Goal: Task Accomplishment & Management: Complete application form

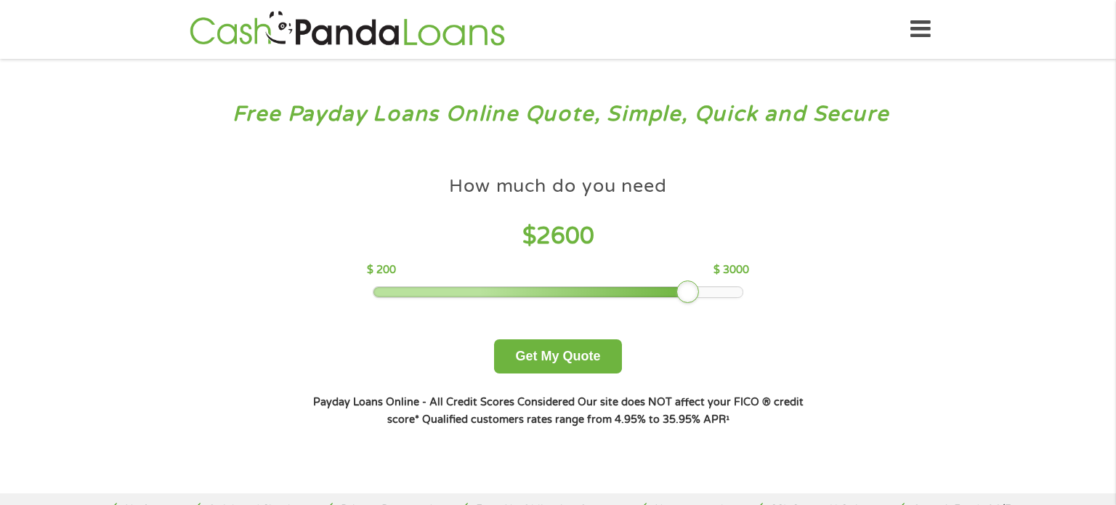
drag, startPoint x: 472, startPoint y: 289, endPoint x: 682, endPoint y: 302, distance: 209.7
click at [682, 302] on div "How much do you need $ 2600 $ 200 $ 3000 Get My Quote" at bounding box center [558, 271] width 509 height 205
drag, startPoint x: 690, startPoint y: 286, endPoint x: 754, endPoint y: 288, distance: 64.0
click at [754, 288] on div "How much do you need $ 2600 $ 200 $ 3000 Get My Quote" at bounding box center [558, 271] width 509 height 205
click at [547, 355] on button "Get My Quote" at bounding box center [557, 356] width 127 height 34
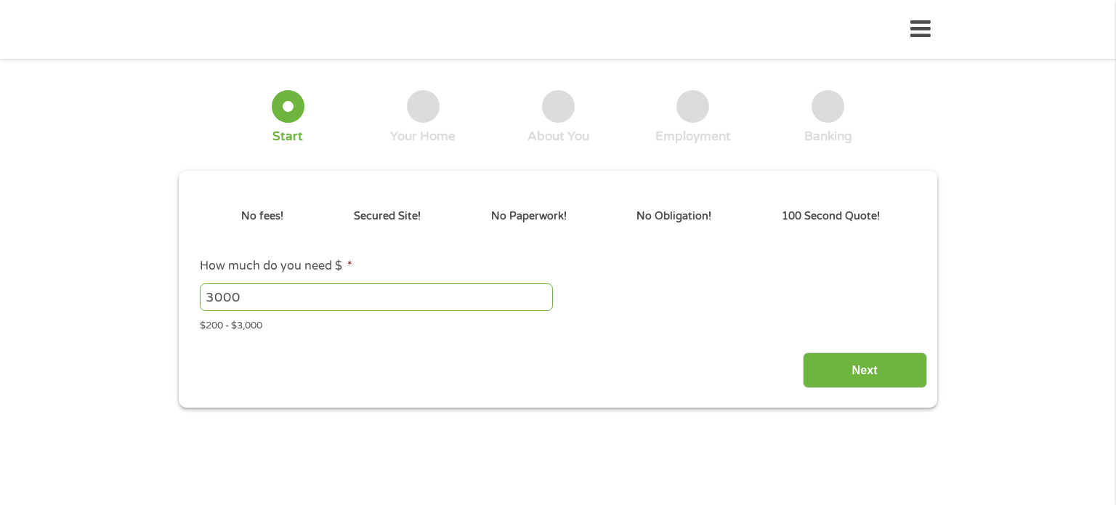
type input "EAIaIQobChMI96jEv8r0jwMVCWVHAR1sLBfyEAAYAiAAEgLyWvD_BwE"
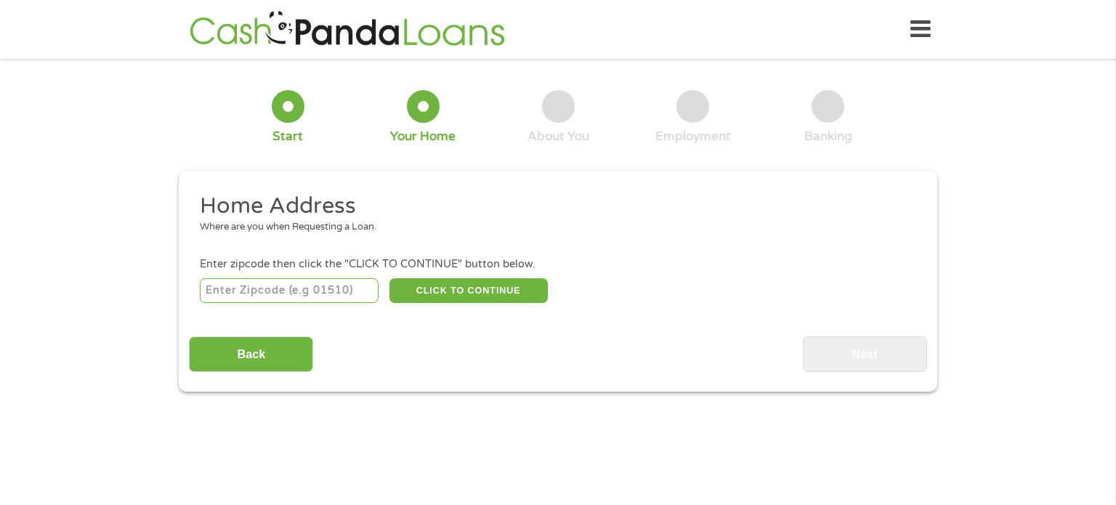
click at [338, 294] on input "number" at bounding box center [290, 290] width 180 height 25
type input "27803"
select select "[US_STATE]"
click at [469, 288] on button "CLICK TO CONTINUE" at bounding box center [469, 290] width 158 height 25
type input "27803"
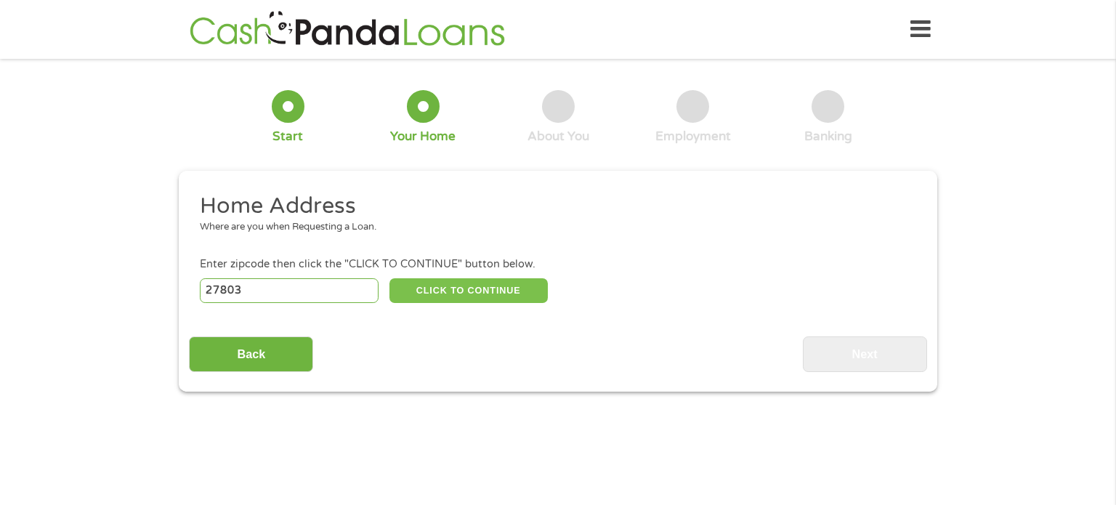
type input "Rocky Mount"
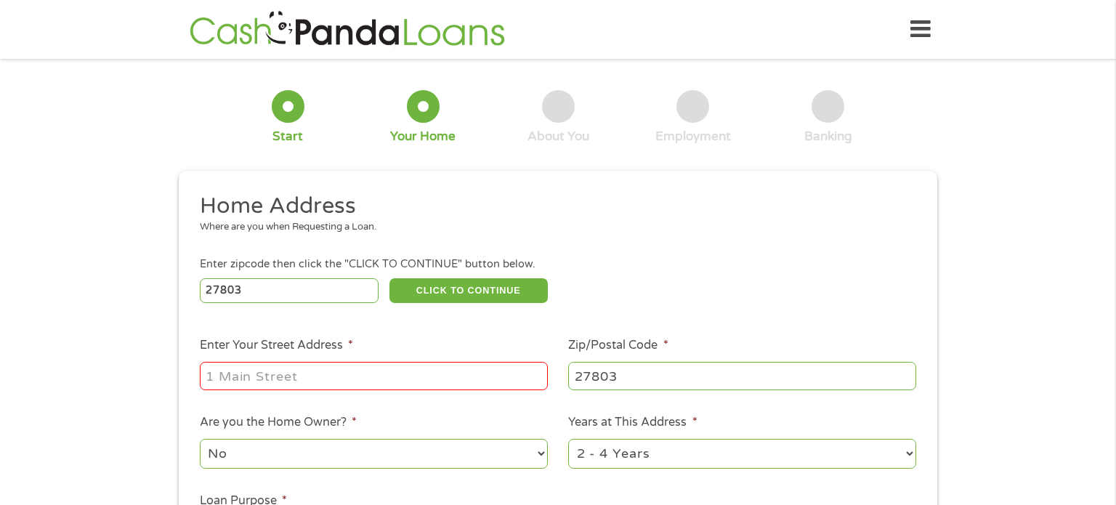
click at [376, 377] on input "Enter Your Street Address *" at bounding box center [374, 376] width 348 height 28
type input "[STREET_ADDRESS]"
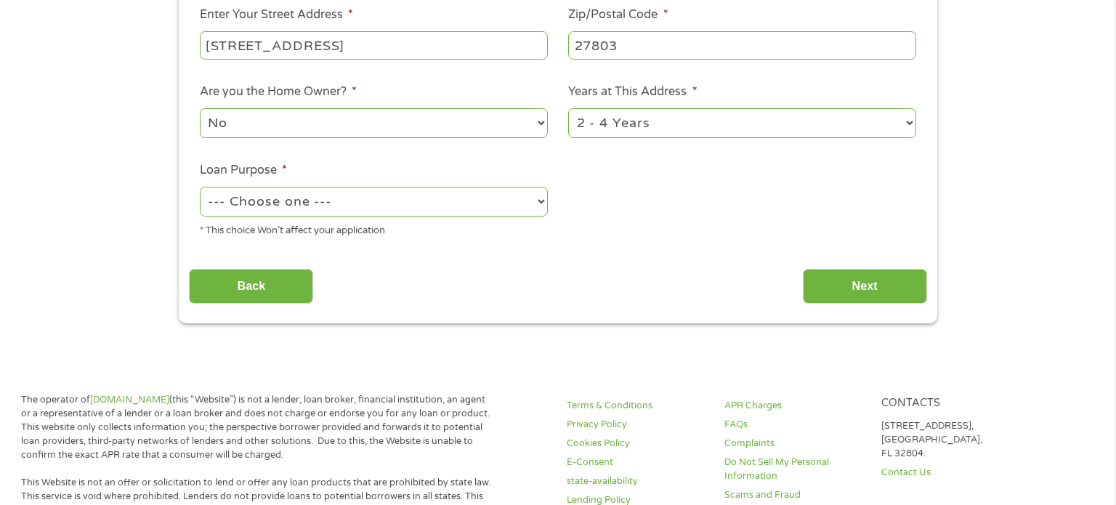
scroll to position [336, 0]
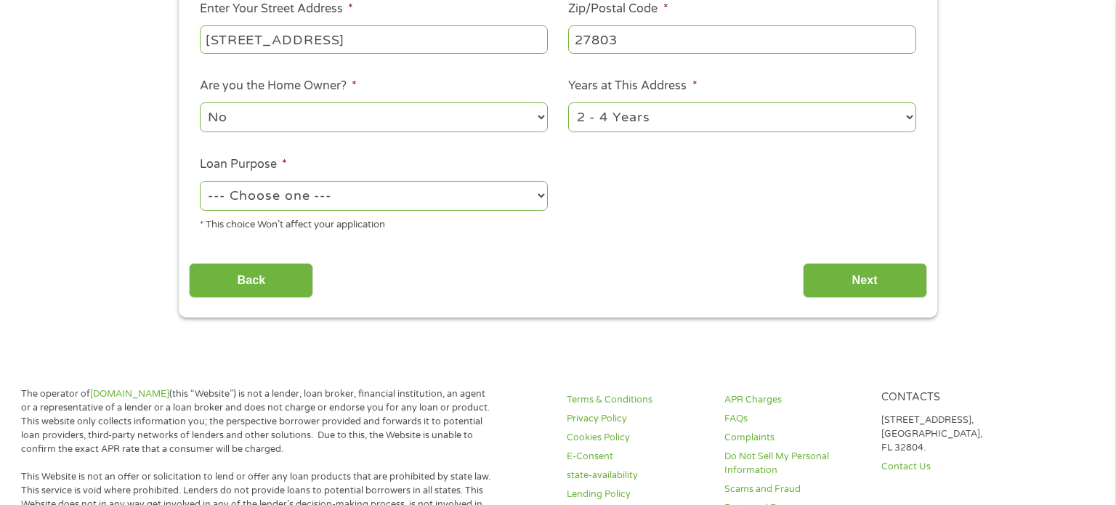
click at [397, 193] on select "--- Choose one --- Pay Bills Debt Consolidation Home Improvement Major Purchase…" at bounding box center [374, 196] width 348 height 30
select select "paybills"
click at [200, 182] on select "--- Choose one --- Pay Bills Debt Consolidation Home Improvement Major Purchase…" at bounding box center [374, 196] width 348 height 30
click at [887, 273] on input "Next" at bounding box center [865, 281] width 124 height 36
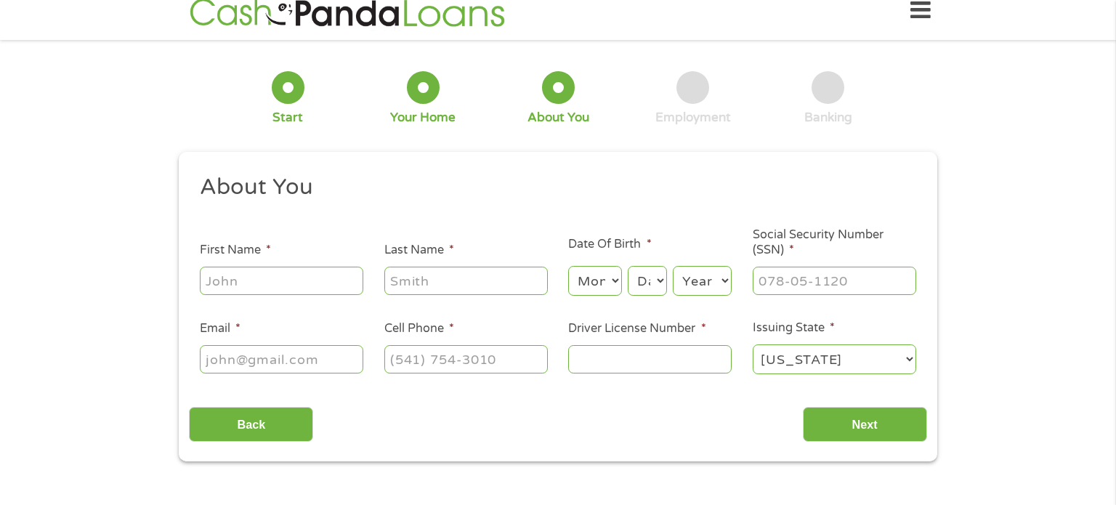
scroll to position [0, 0]
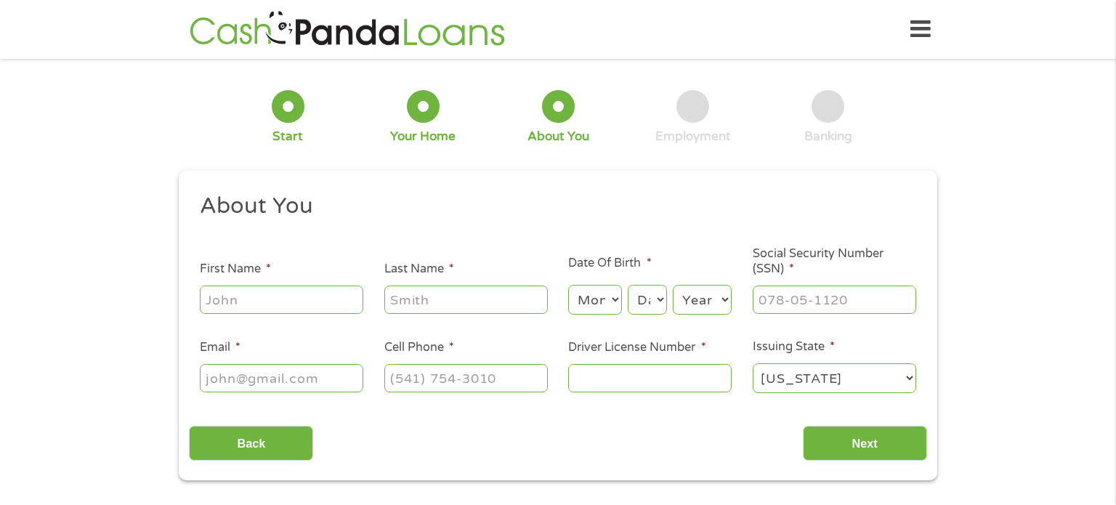
click at [328, 297] on input "First Name *" at bounding box center [282, 300] width 164 height 28
type input "[PERSON_NAME]"
type input "Sink"
type input "[EMAIL_ADDRESS][DOMAIN_NAME]"
type input "[PHONE_NUMBER]"
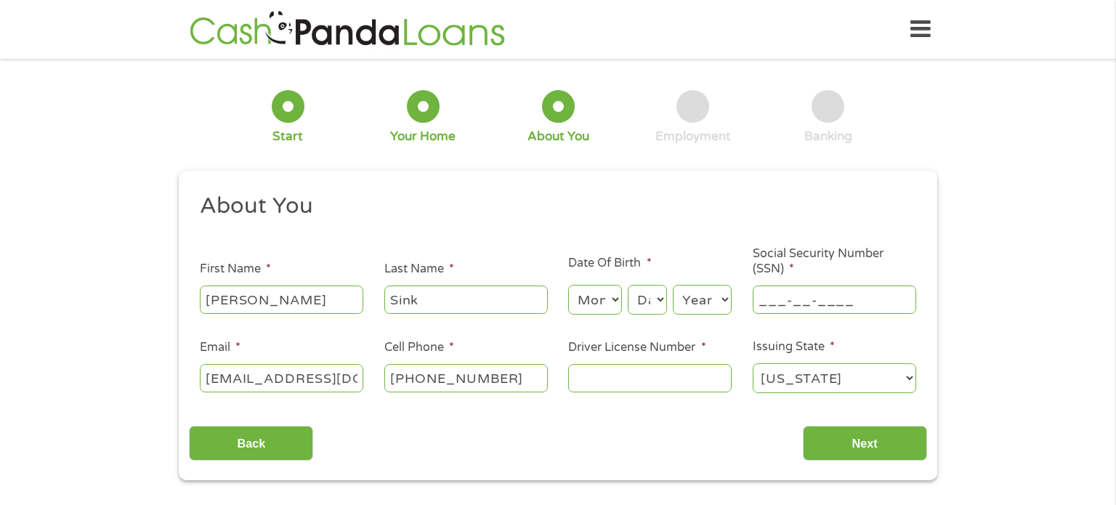
click at [808, 305] on input "___-__-____" at bounding box center [835, 300] width 164 height 28
type input "257-19-5655"
click at [602, 384] on input "Driver License Number *" at bounding box center [650, 378] width 164 height 28
type input "9757636"
click at [508, 448] on div "Back Next" at bounding box center [558, 438] width 738 height 46
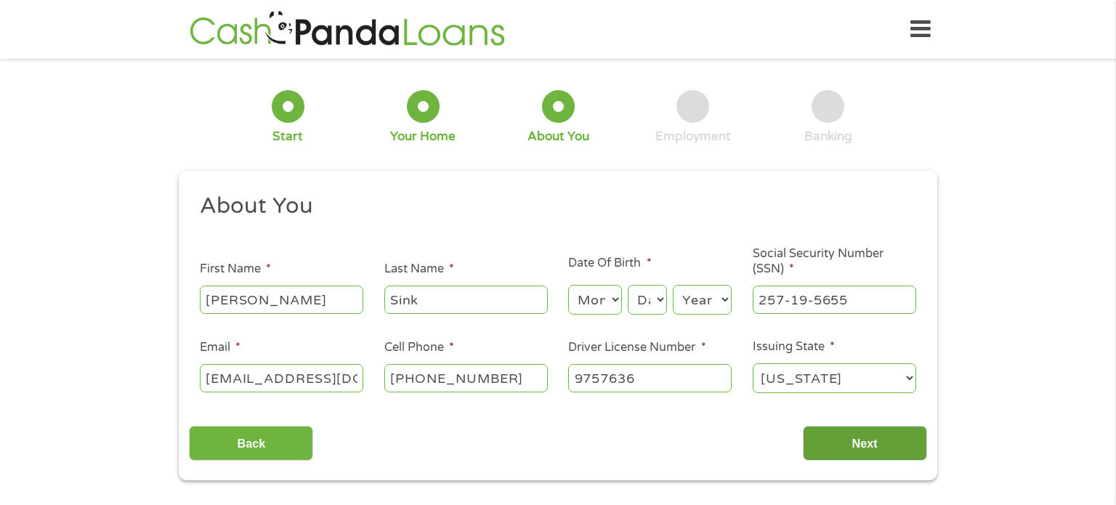
click at [847, 448] on input "Next" at bounding box center [865, 444] width 124 height 36
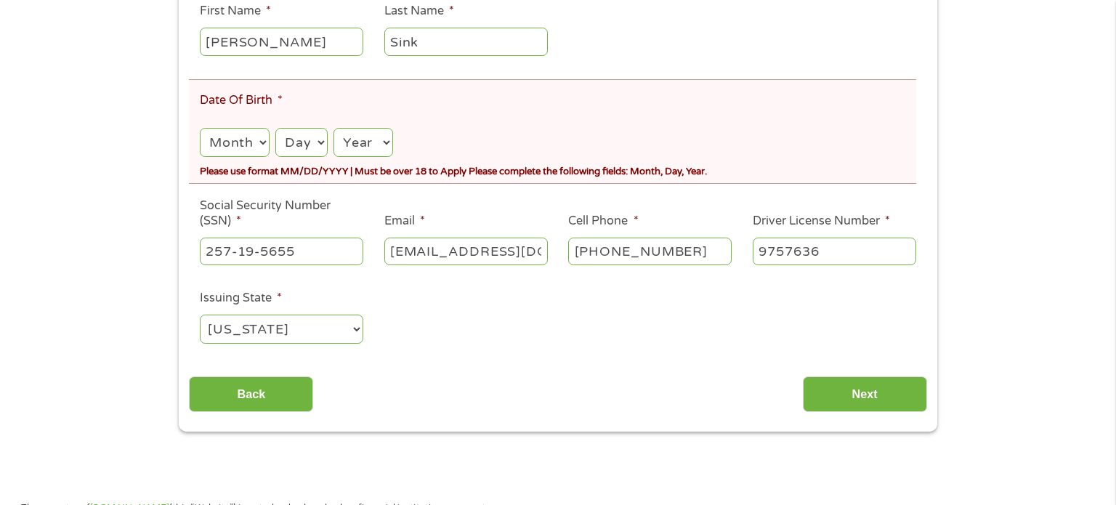
scroll to position [300, 0]
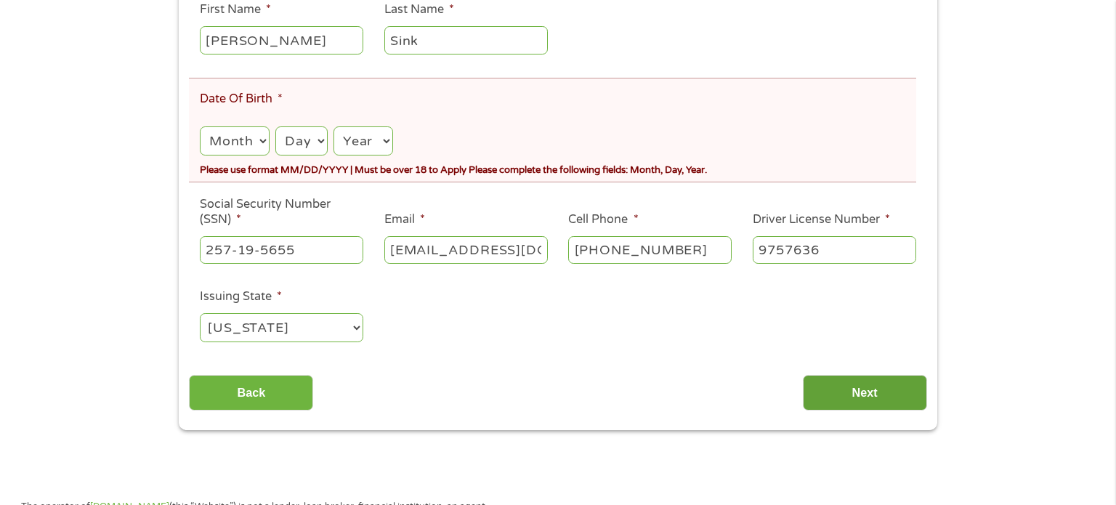
click at [900, 393] on input "Next" at bounding box center [865, 393] width 124 height 36
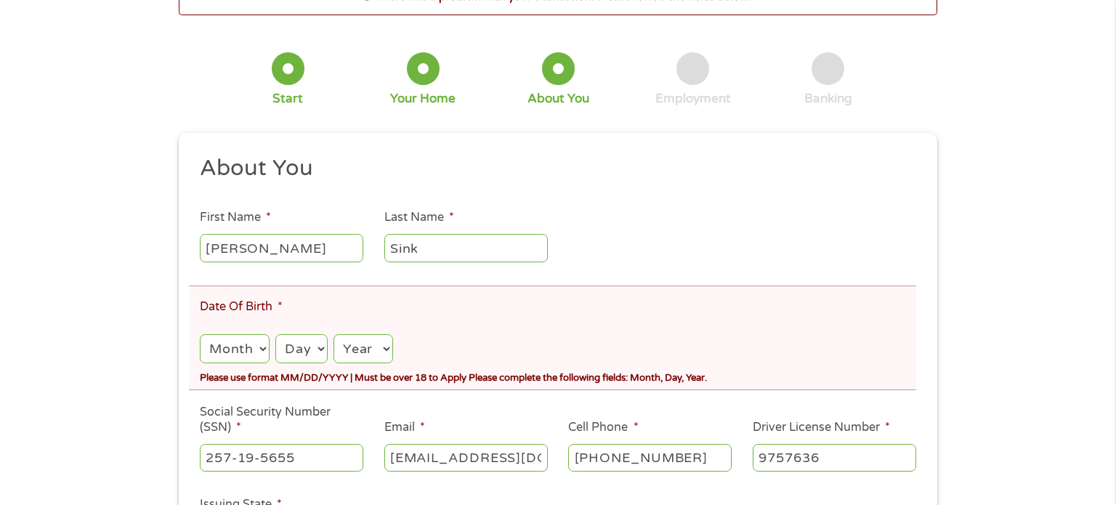
scroll to position [0, 0]
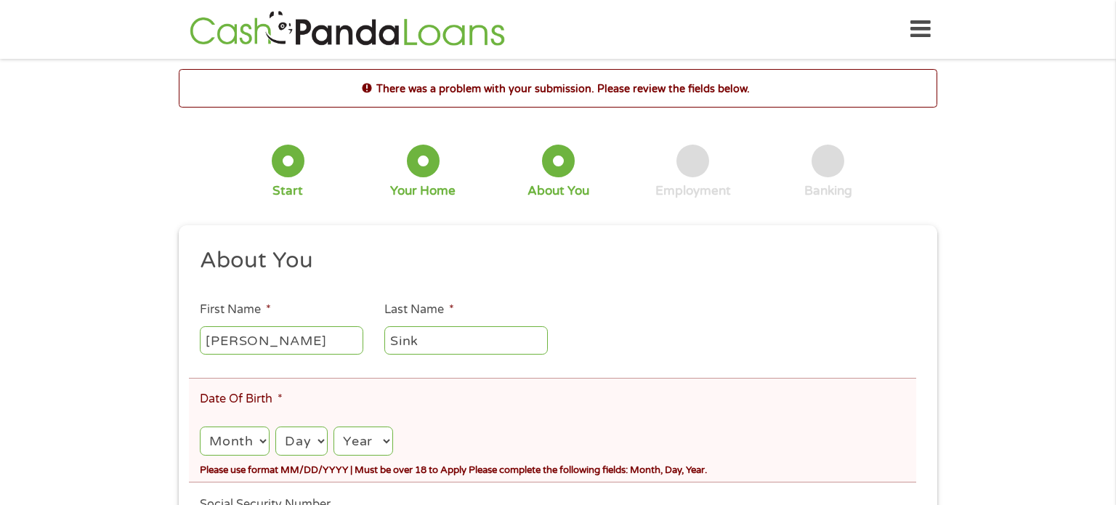
click at [245, 441] on select "Month 1 2 3 4 5 6 7 8 9 10 11 12" at bounding box center [235, 442] width 70 height 30
select select "9"
click at [200, 428] on select "Month 1 2 3 4 5 6 7 8 9 10 11 12" at bounding box center [235, 442] width 70 height 30
click at [286, 439] on select "Day 1 2 3 4 5 6 7 8 9 10 11 12 13 14 15 16 17 18 19 20 21 22 23 24 25 26 27 28 …" at bounding box center [301, 442] width 52 height 30
select select "11"
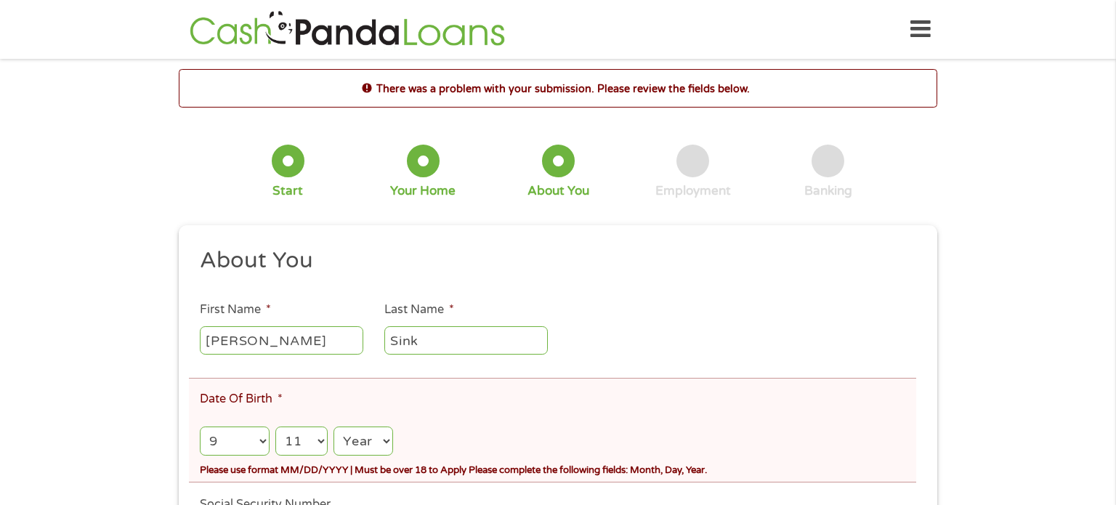
click at [275, 428] on select "Day 1 2 3 4 5 6 7 8 9 10 11 12 13 14 15 16 17 18 19 20 21 22 23 24 25 26 27 28 …" at bounding box center [301, 442] width 52 height 30
click at [367, 448] on select "Year [DATE] 2006 2005 2004 2003 2002 2001 2000 1999 1998 1997 1996 1995 1994 19…" at bounding box center [364, 442] width 60 height 30
select select "1963"
click at [334, 428] on select "Year [DATE] 2006 2005 2004 2003 2002 2001 2000 1999 1998 1997 1996 1995 1994 19…" at bounding box center [364, 442] width 60 height 30
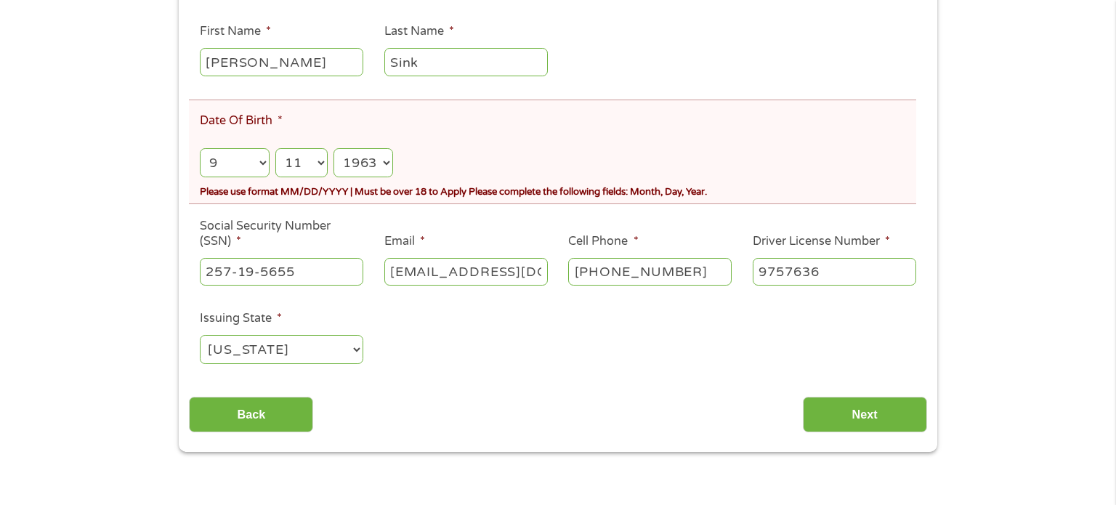
scroll to position [283, 0]
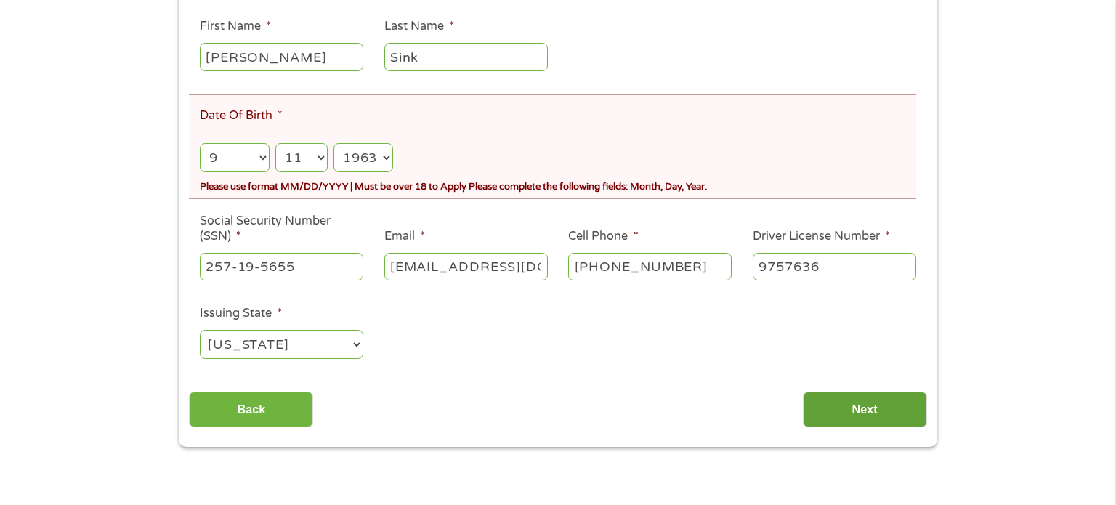
click at [855, 410] on input "Next" at bounding box center [865, 410] width 124 height 36
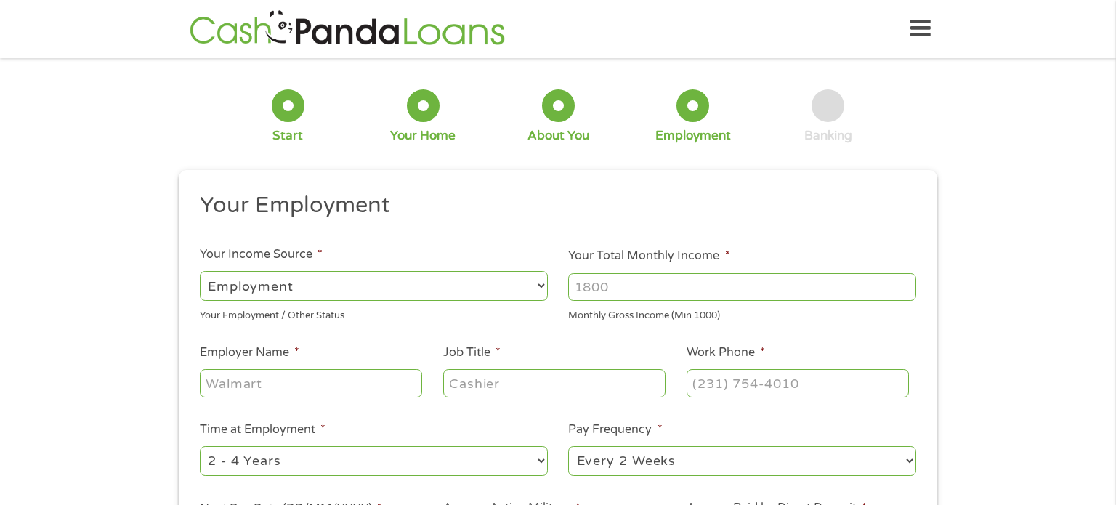
scroll to position [0, 0]
click at [462, 287] on select "--- Choose one --- Employment [DEMOGRAPHIC_DATA] Benefits" at bounding box center [374, 287] width 348 height 30
click at [200, 272] on select "--- Choose one --- Employment [DEMOGRAPHIC_DATA] Benefits" at bounding box center [374, 287] width 348 height 30
click at [329, 388] on input "Employer Name *" at bounding box center [311, 384] width 222 height 28
type input "ESS"
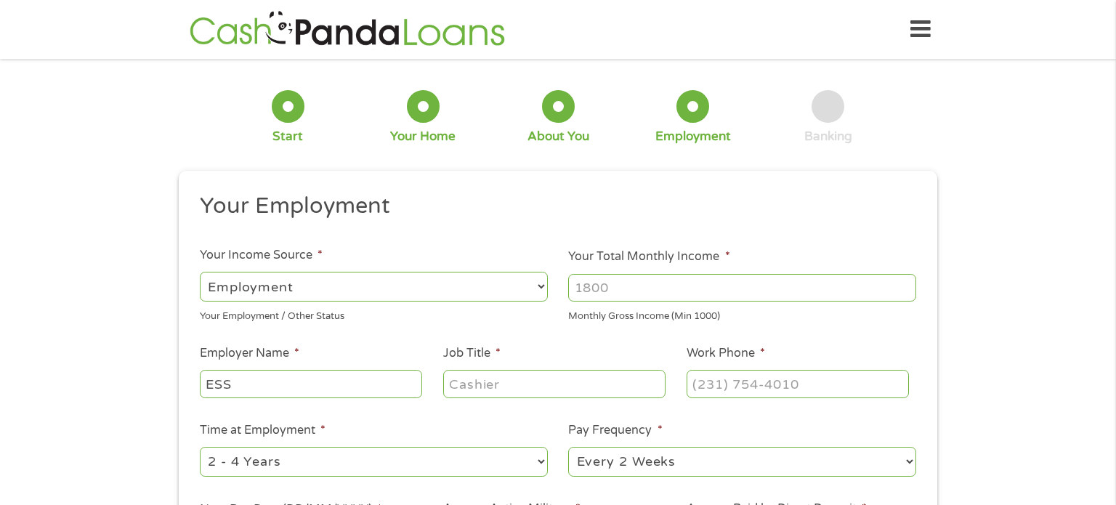
click at [459, 384] on input "Job Title *" at bounding box center [554, 384] width 222 height 28
click at [996, 242] on div "1 Start 2 Your Home 3 About You 4 Employment 5 Banking 6 This field is hidden w…" at bounding box center [558, 355] width 1116 height 573
click at [499, 386] on input "Te" at bounding box center [554, 384] width 222 height 28
click at [629, 342] on ul "Your Employment Your Income Source * --- Choose one --- Employment [DEMOGRAPHIC…" at bounding box center [558, 380] width 738 height 376
click at [501, 390] on input "Te" at bounding box center [554, 384] width 222 height 28
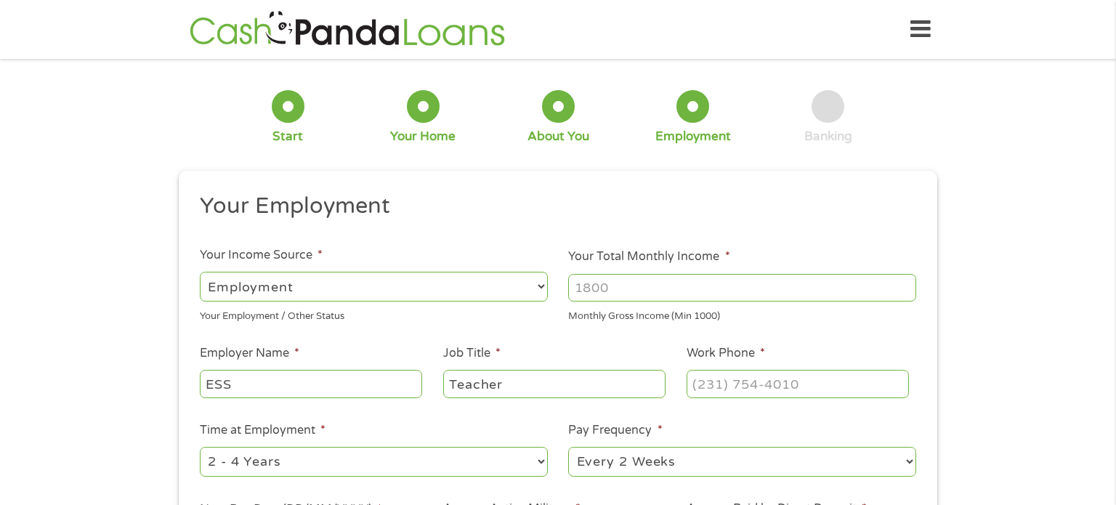
type input "Teacher"
click at [810, 354] on li "Work Phone *" at bounding box center [797, 372] width 243 height 56
click at [744, 382] on input "(___) ___-____" at bounding box center [798, 384] width 222 height 28
type input "[PHONE_NUMBER]"
click at [391, 460] on select "--- Choose one --- 1 Year or less 1 - 2 Years 2 - 4 Years Over 4 Years" at bounding box center [374, 462] width 348 height 30
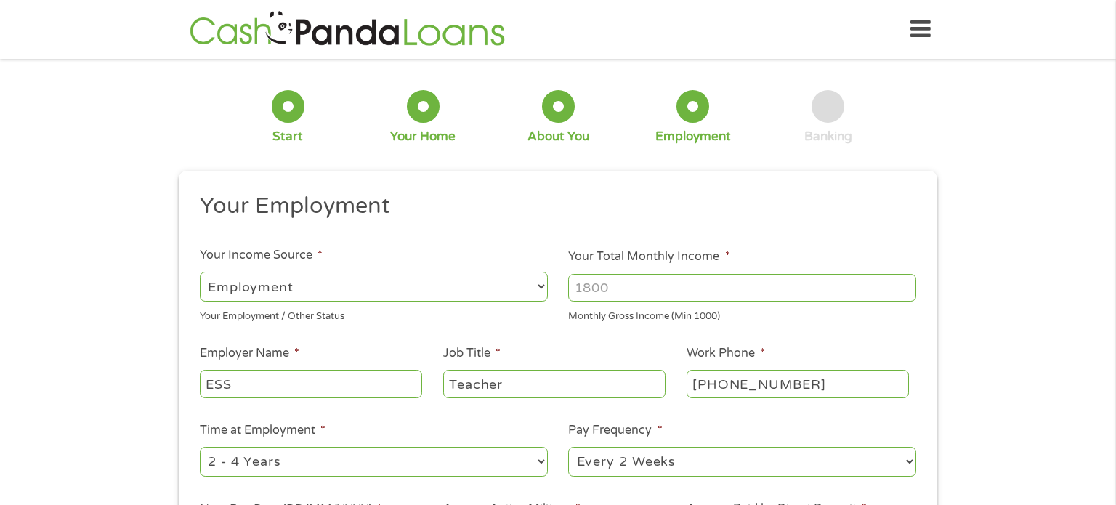
select select "12months"
click at [200, 448] on select "--- Choose one --- 1 Year or less 1 - 2 Years 2 - 4 Years Over 4 Years" at bounding box center [374, 462] width 348 height 30
click at [734, 457] on select "--- Choose one --- Every 2 Weeks Every Week Monthly Semi-Monthly" at bounding box center [742, 462] width 348 height 30
select select "weekly"
click at [568, 448] on select "--- Choose one --- Every 2 Weeks Every Week Monthly Semi-Monthly" at bounding box center [742, 462] width 348 height 30
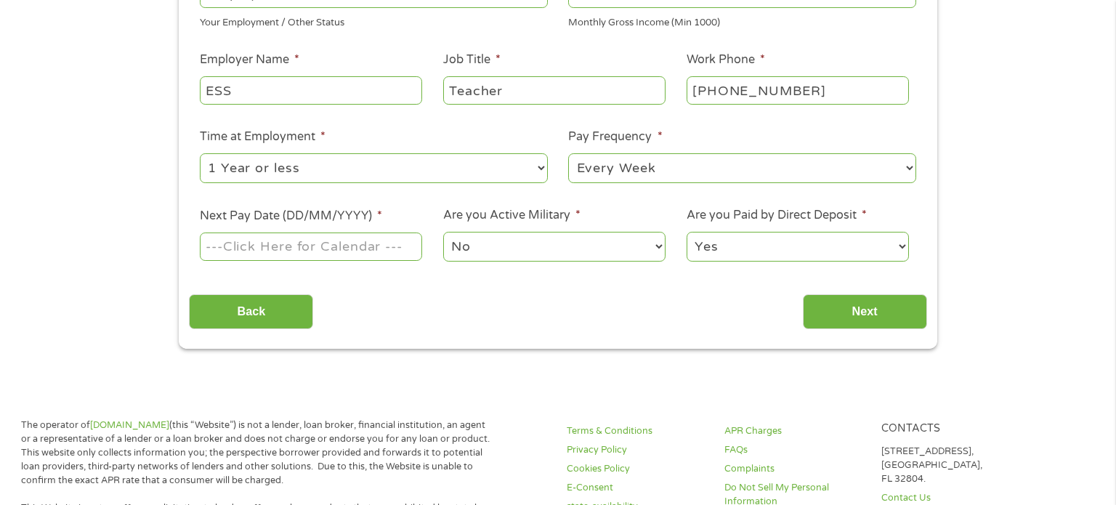
scroll to position [294, 0]
click at [355, 249] on input "Next Pay Date (DD/MM/YYYY) *" at bounding box center [311, 246] width 222 height 28
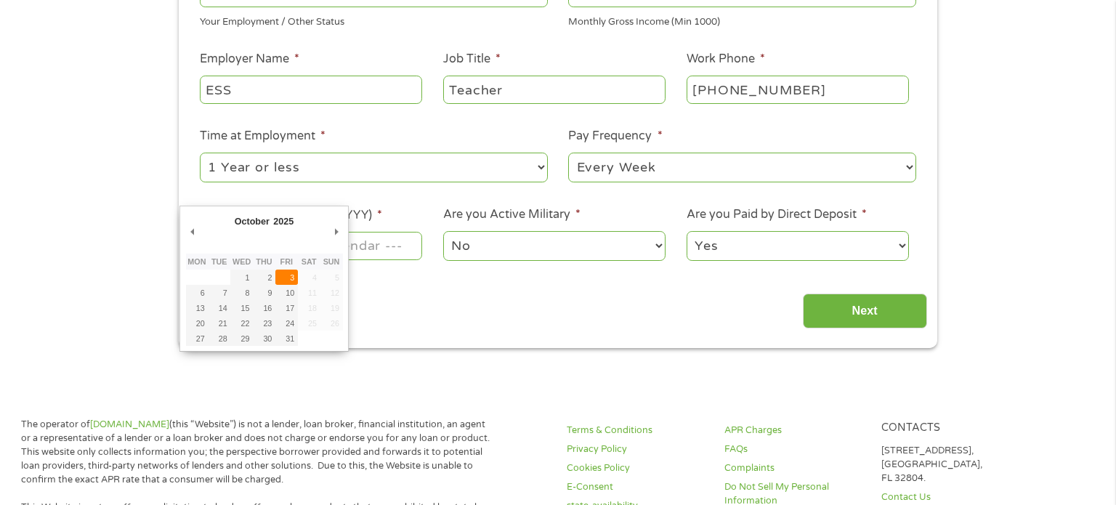
type input "[DATE]"
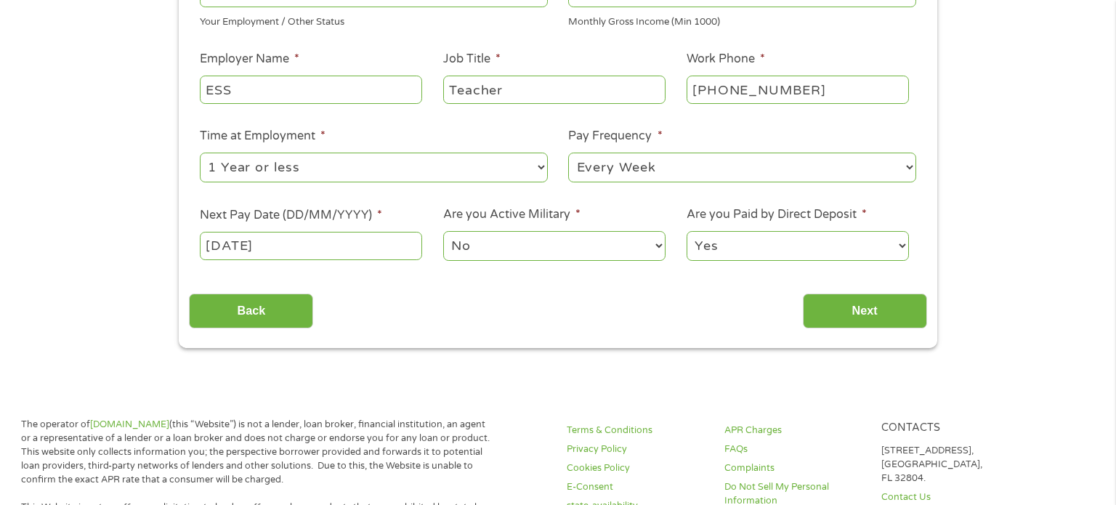
click at [529, 235] on select "No Yes" at bounding box center [554, 246] width 222 height 30
click at [443, 231] on select "No Yes" at bounding box center [554, 246] width 222 height 30
click at [889, 311] on input "Next" at bounding box center [865, 312] width 124 height 36
click at [859, 310] on input "Next" at bounding box center [865, 312] width 124 height 36
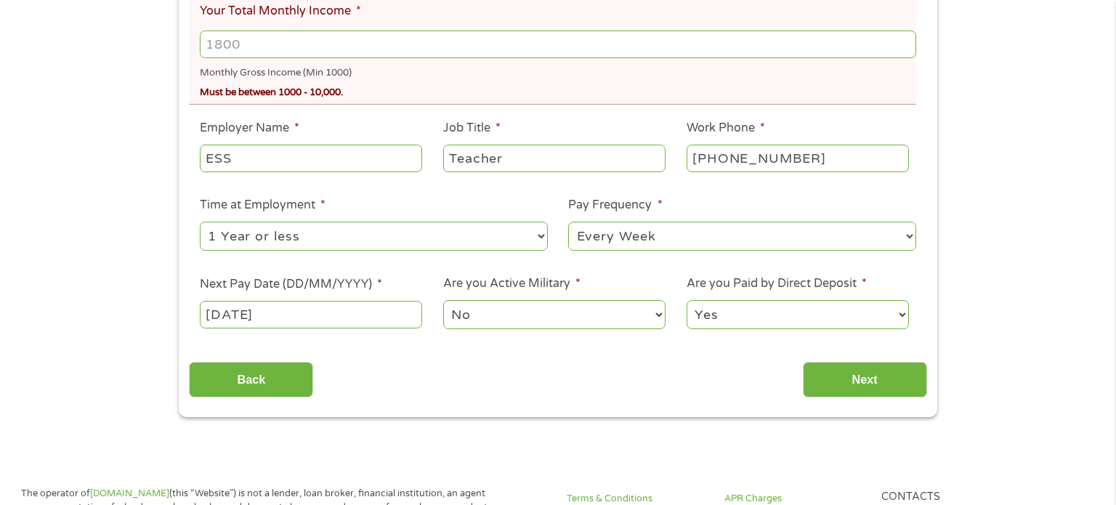
scroll to position [427, 0]
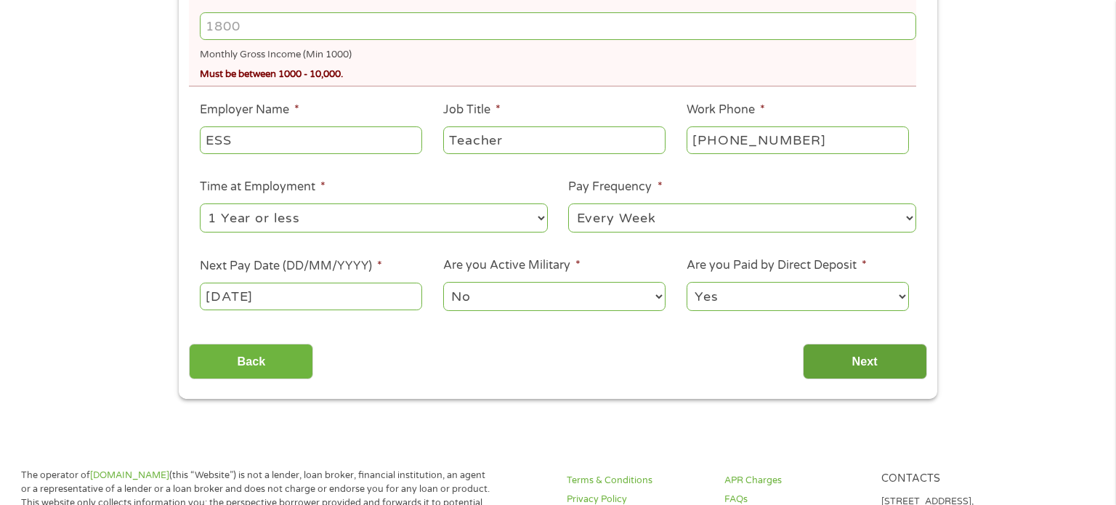
click at [871, 363] on input "Next" at bounding box center [865, 362] width 124 height 36
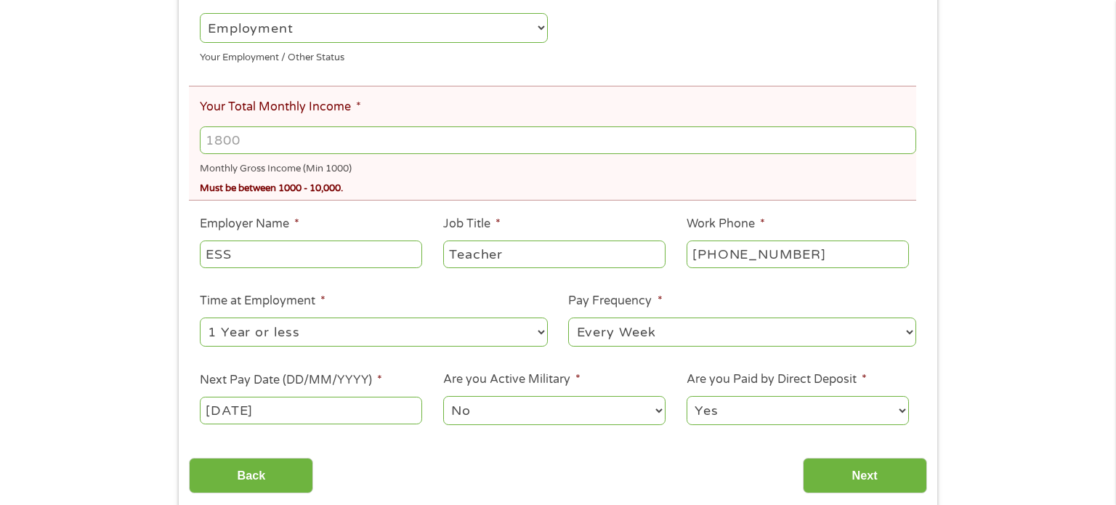
scroll to position [318, 0]
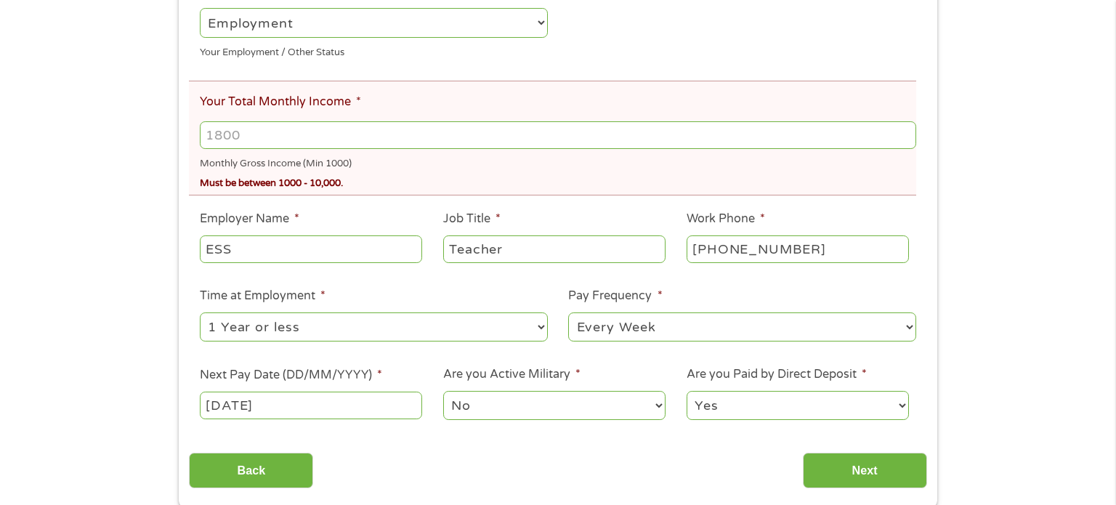
click at [335, 251] on input "ESS" at bounding box center [311, 249] width 222 height 28
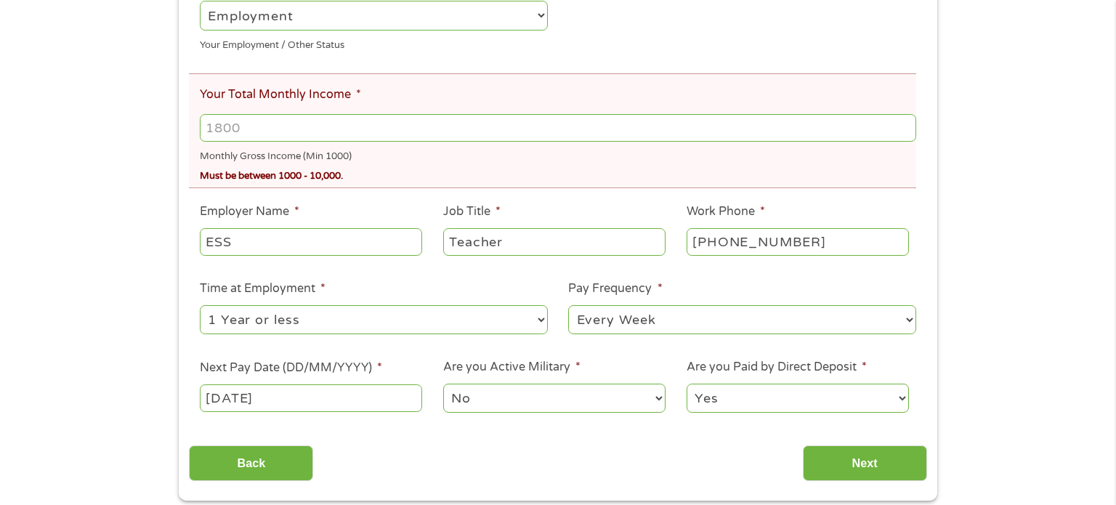
scroll to position [326, 0]
click at [333, 394] on input "[DATE]" at bounding box center [311, 398] width 222 height 28
click at [321, 407] on input "[DATE]" at bounding box center [311, 398] width 222 height 28
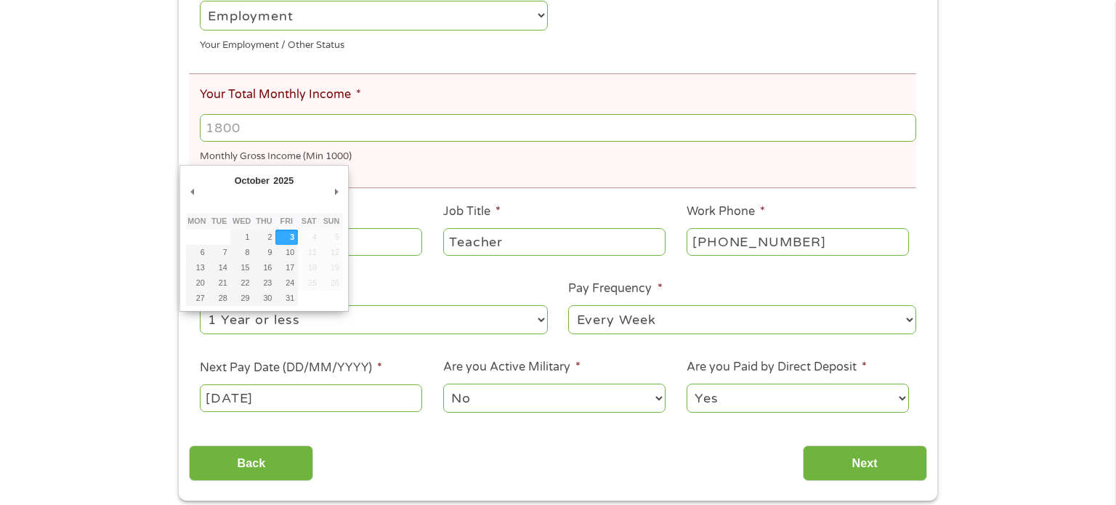
click at [321, 407] on input "[DATE]" at bounding box center [311, 398] width 222 height 28
type input "[DATE]"
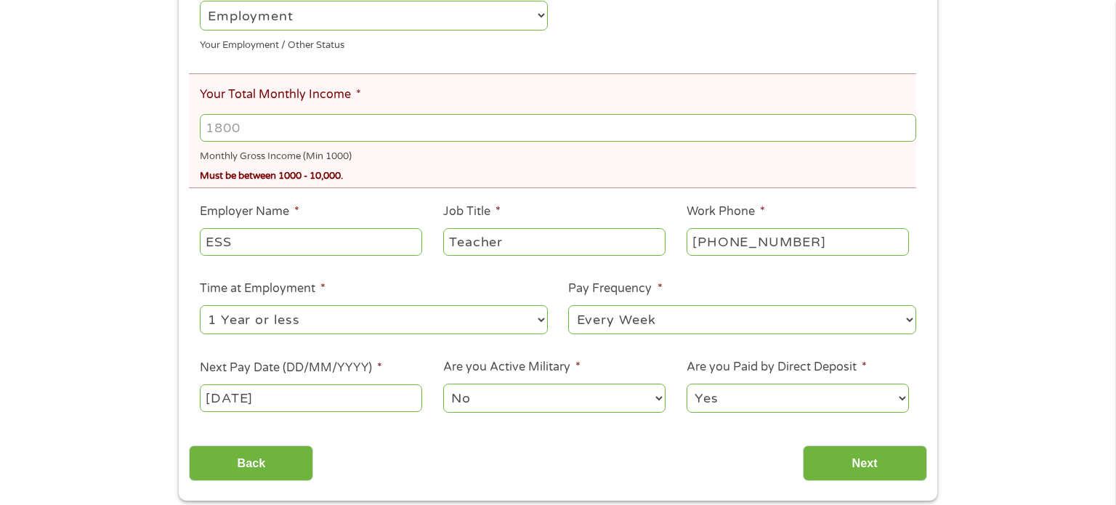
click at [308, 395] on input "[DATE]" at bounding box center [311, 398] width 222 height 28
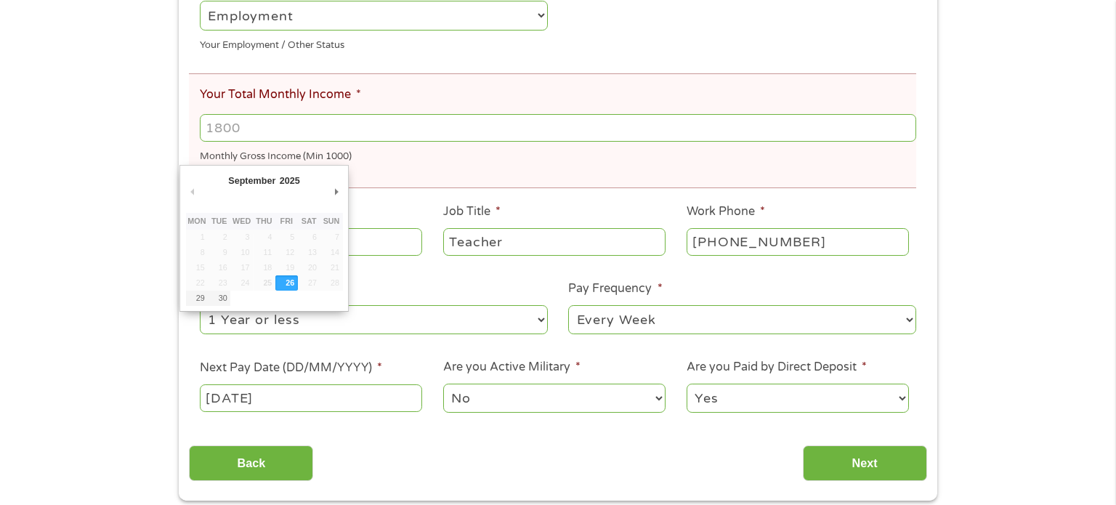
click at [306, 395] on input "[DATE]" at bounding box center [311, 398] width 222 height 28
click at [403, 477] on div "Back Next" at bounding box center [558, 458] width 738 height 46
drag, startPoint x: 233, startPoint y: 408, endPoint x: 320, endPoint y: 425, distance: 88.2
click at [320, 425] on ul "Your Employment Your Income Source * --- Choose one --- Employment [DEMOGRAPHIC…" at bounding box center [558, 174] width 738 height 506
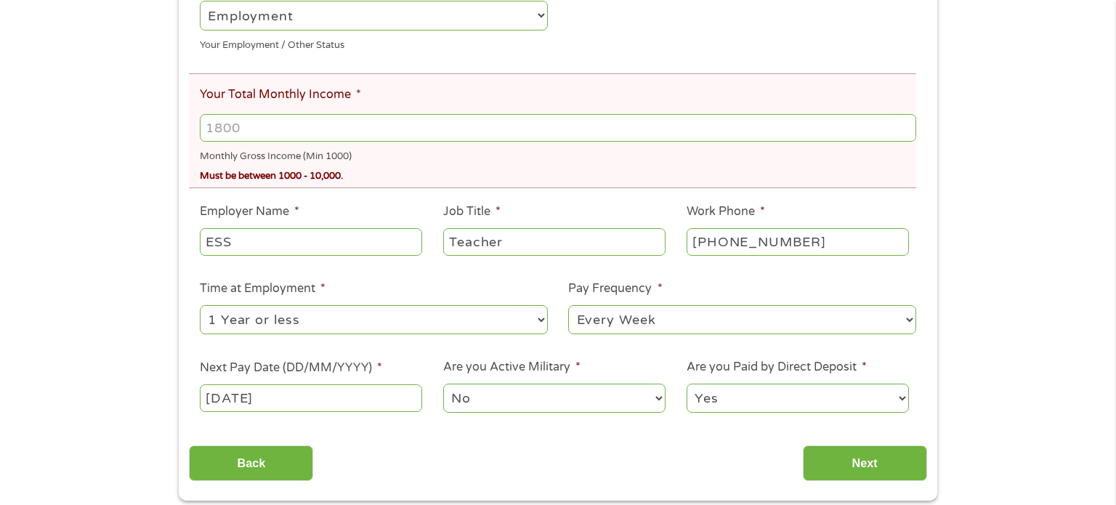
click at [356, 389] on input "[DATE]" at bounding box center [311, 398] width 222 height 28
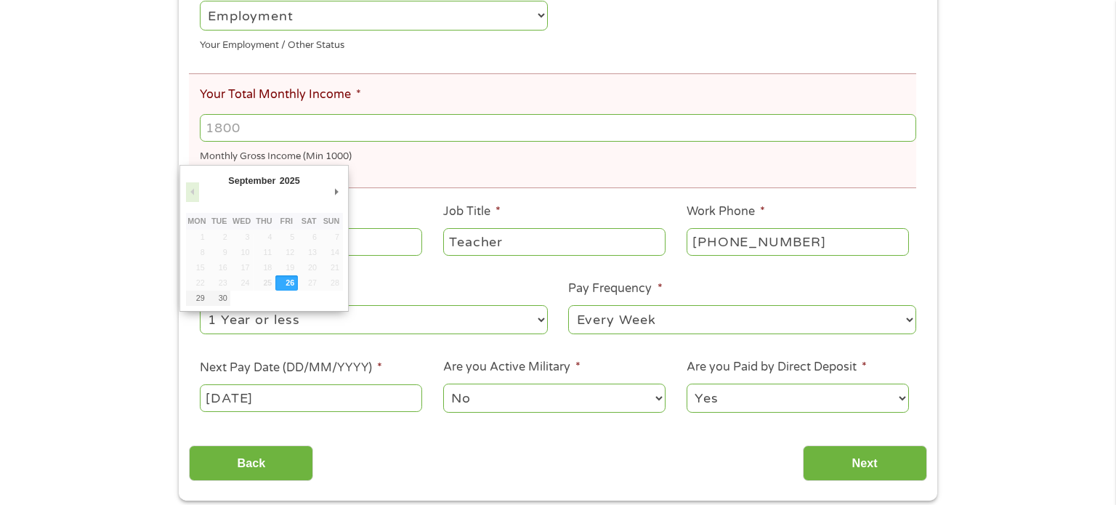
click at [186, 188] on button "Previous Month" at bounding box center [192, 192] width 13 height 20
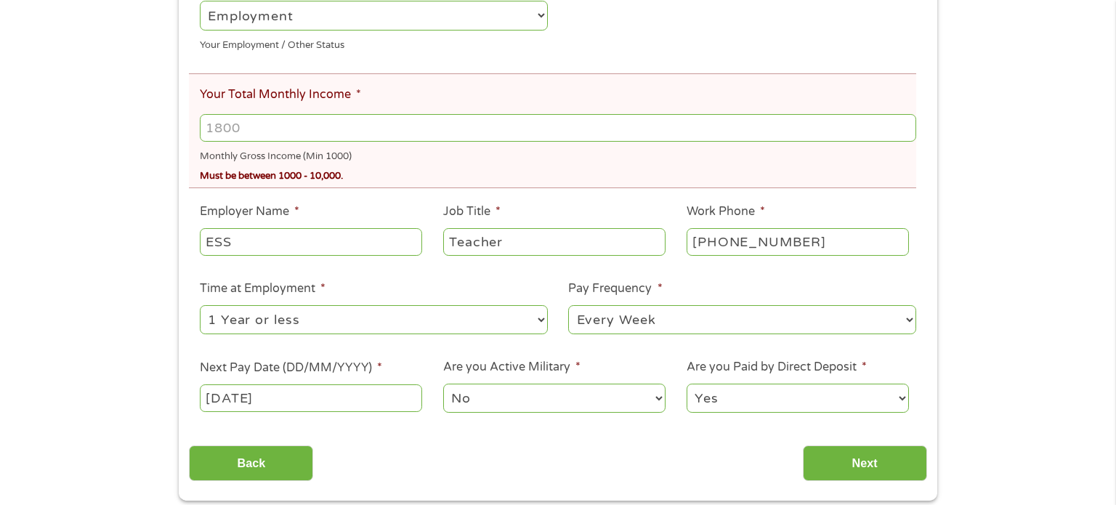
click at [307, 397] on input "[DATE]" at bounding box center [311, 398] width 222 height 28
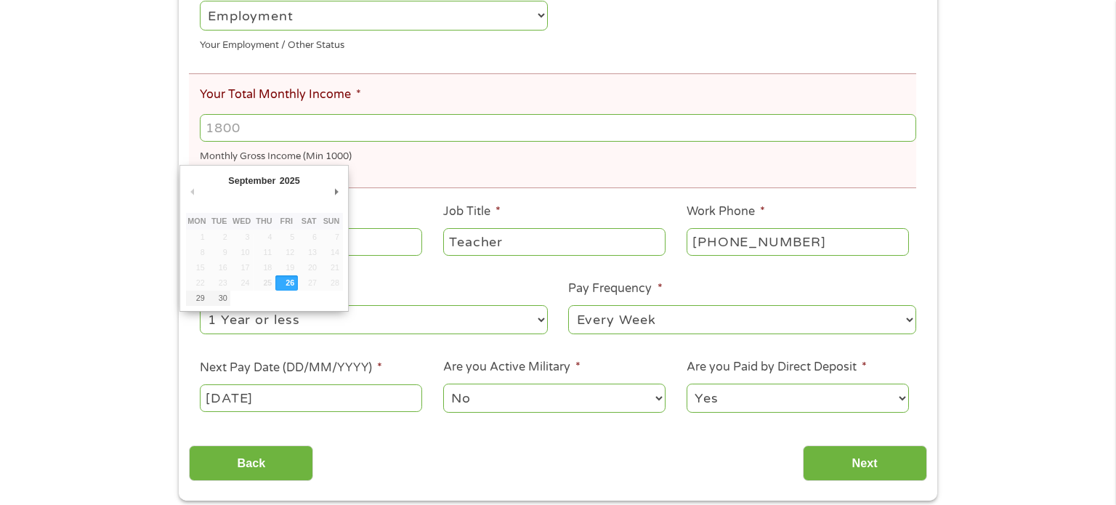
click at [309, 404] on input "[DATE]" at bounding box center [311, 398] width 222 height 28
click at [635, 70] on ul "Your Employment Your Income Source * --- Choose one --- Employment [DEMOGRAPHIC…" at bounding box center [558, 174] width 738 height 506
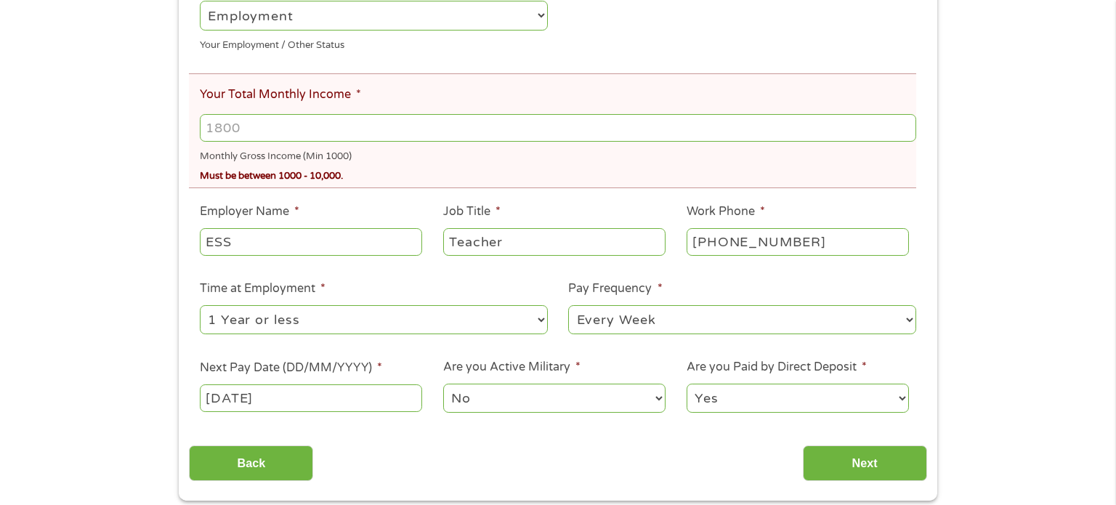
click at [382, 247] on input "ESS" at bounding box center [311, 242] width 222 height 28
click at [334, 390] on input "[DATE]" at bounding box center [311, 398] width 222 height 28
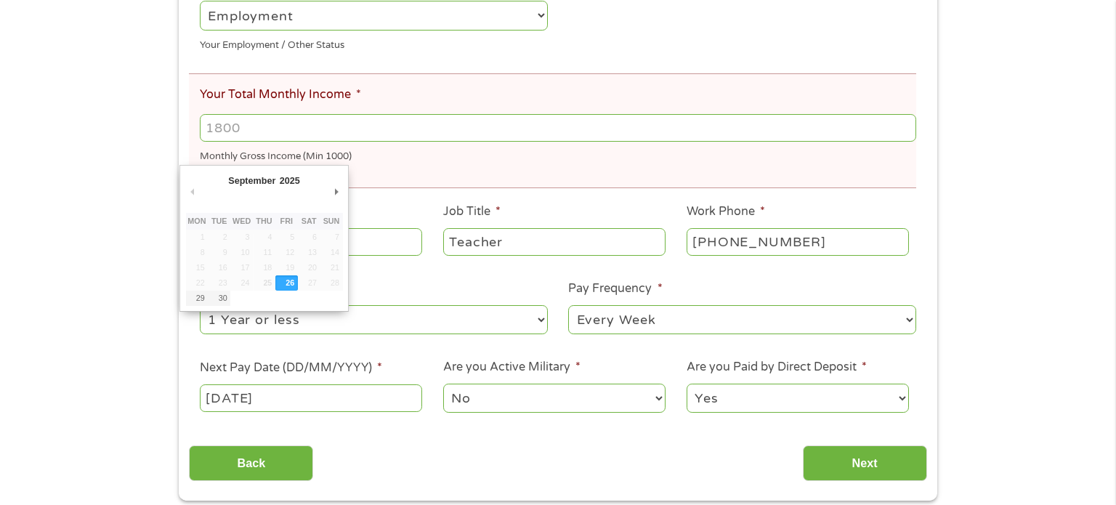
click at [283, 404] on input "[DATE]" at bounding box center [311, 398] width 222 height 28
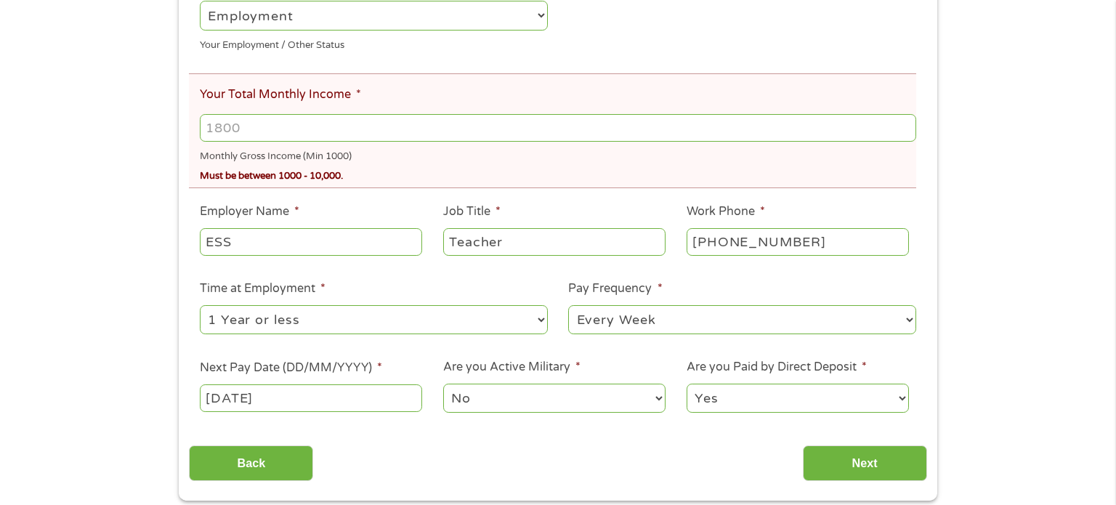
click at [335, 360] on ul "Your Employment Your Income Source * --- Choose one --- Employment [DEMOGRAPHIC…" at bounding box center [558, 174] width 738 height 506
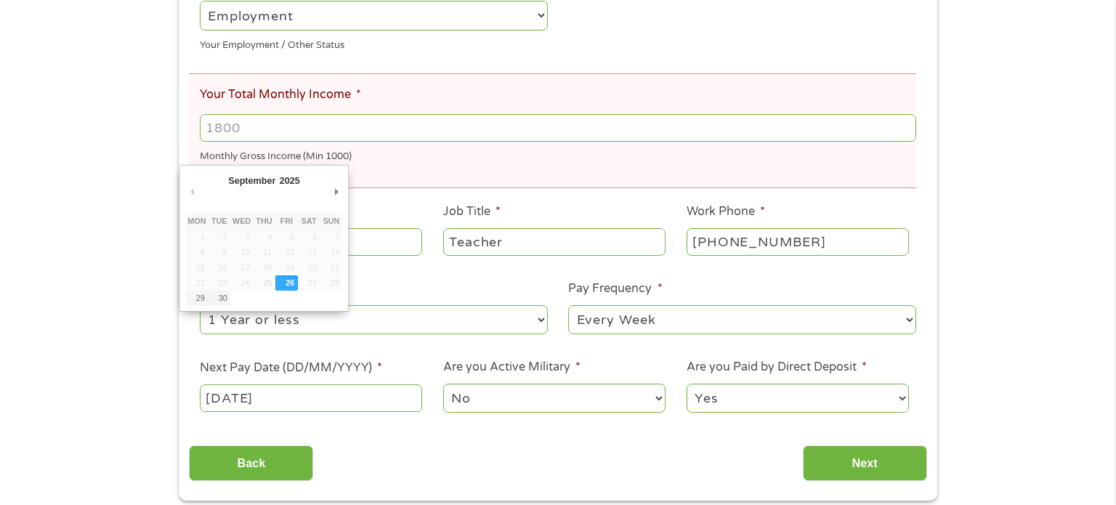
click at [342, 410] on input "[DATE]" at bounding box center [311, 398] width 222 height 28
click at [311, 396] on input "[DATE]" at bounding box center [311, 398] width 222 height 28
click at [233, 456] on input "Back" at bounding box center [251, 464] width 124 height 36
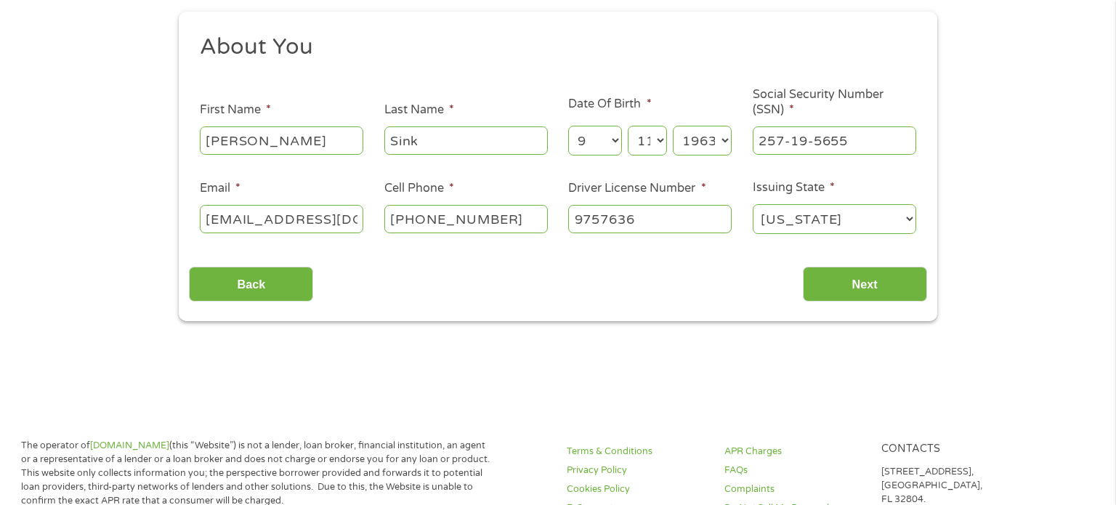
scroll to position [0, 0]
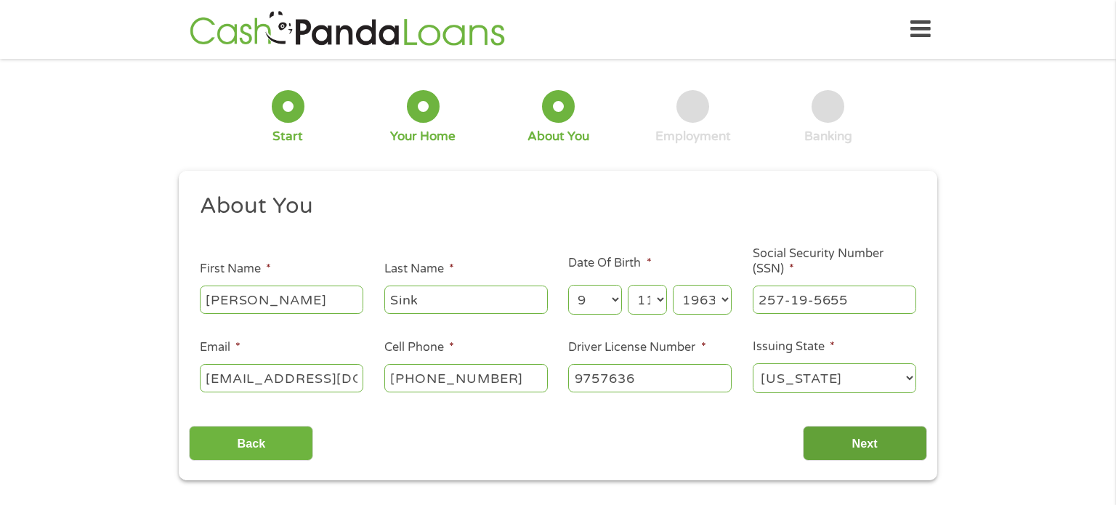
click at [856, 445] on input "Next" at bounding box center [865, 444] width 124 height 36
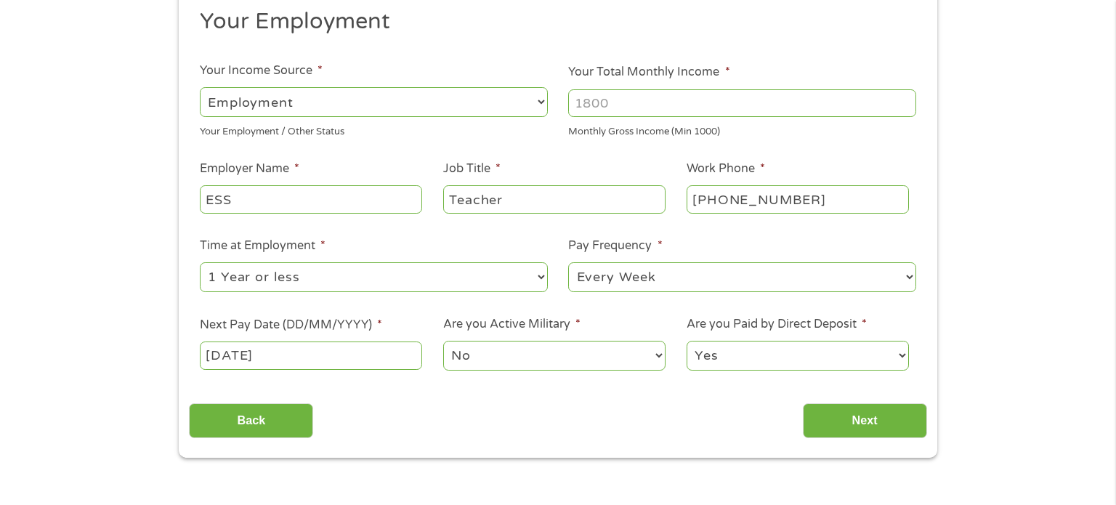
scroll to position [188, 0]
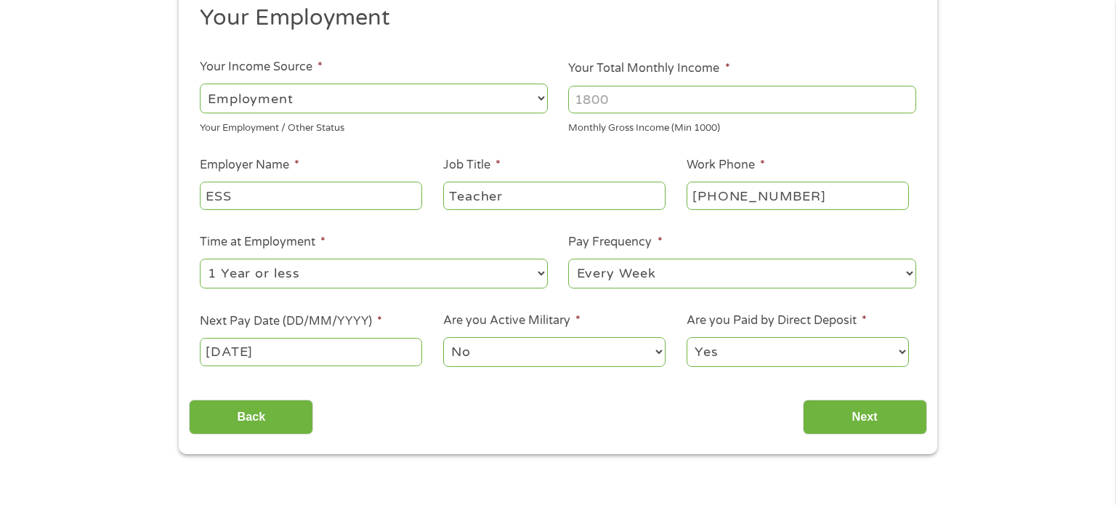
click at [313, 355] on input "[DATE]" at bounding box center [311, 352] width 222 height 28
click at [411, 270] on select "--- Choose one --- 1 Year or less 1 - 2 Years 2 - 4 Years Over 4 Years" at bounding box center [374, 274] width 348 height 30
click at [402, 262] on select "--- Choose one --- 1 Year or less 1 - 2 Years 2 - 4 Years Over 4 Years" at bounding box center [374, 274] width 348 height 30
click at [400, 265] on select "--- Choose one --- 1 Year or less 1 - 2 Years 2 - 4 Years Over 4 Years" at bounding box center [374, 274] width 348 height 30
click at [200, 259] on select "--- Choose one --- 1 Year or less 1 - 2 Years 2 - 4 Years Over 4 Years" at bounding box center [374, 274] width 348 height 30
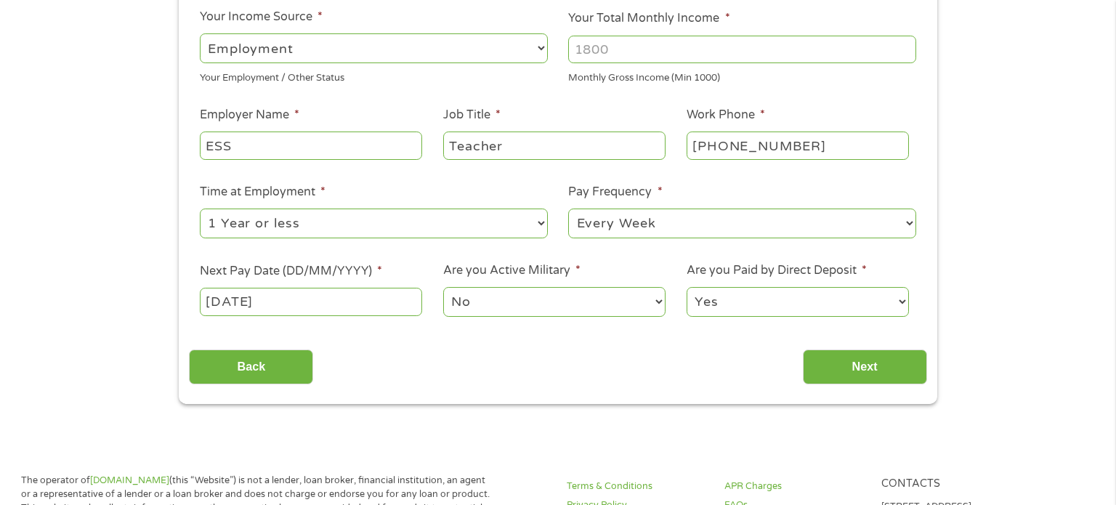
scroll to position [240, 0]
click at [360, 266] on label "Next Pay Date (DD/MM/YYYY) *" at bounding box center [291, 269] width 182 height 15
click at [360, 286] on input "[DATE]" at bounding box center [311, 300] width 222 height 28
click at [381, 267] on span "*" at bounding box center [379, 269] width 5 height 15
click at [381, 286] on input "[DATE]" at bounding box center [311, 300] width 222 height 28
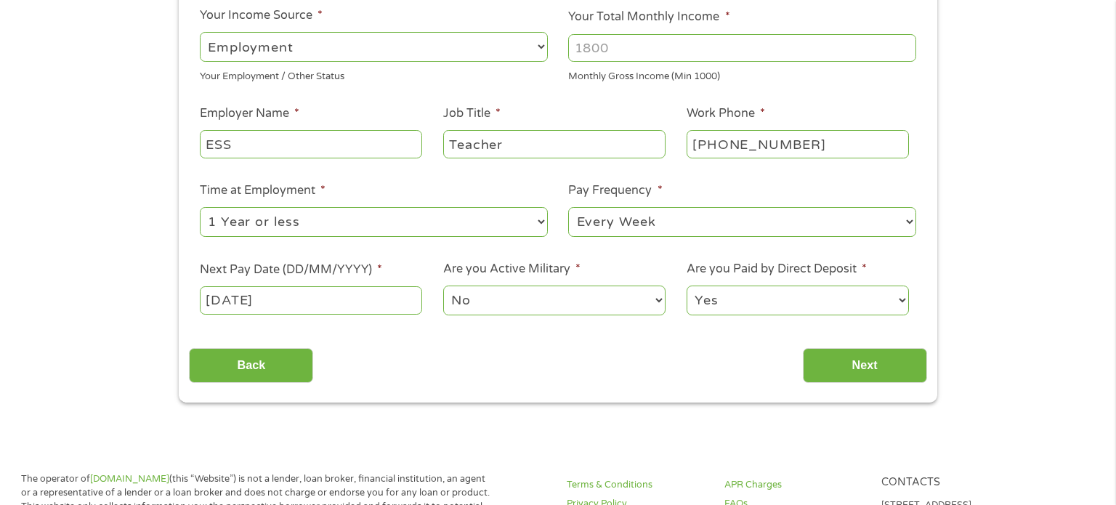
click at [381, 267] on span "*" at bounding box center [379, 269] width 5 height 15
click at [381, 286] on input "[DATE]" at bounding box center [311, 300] width 222 height 28
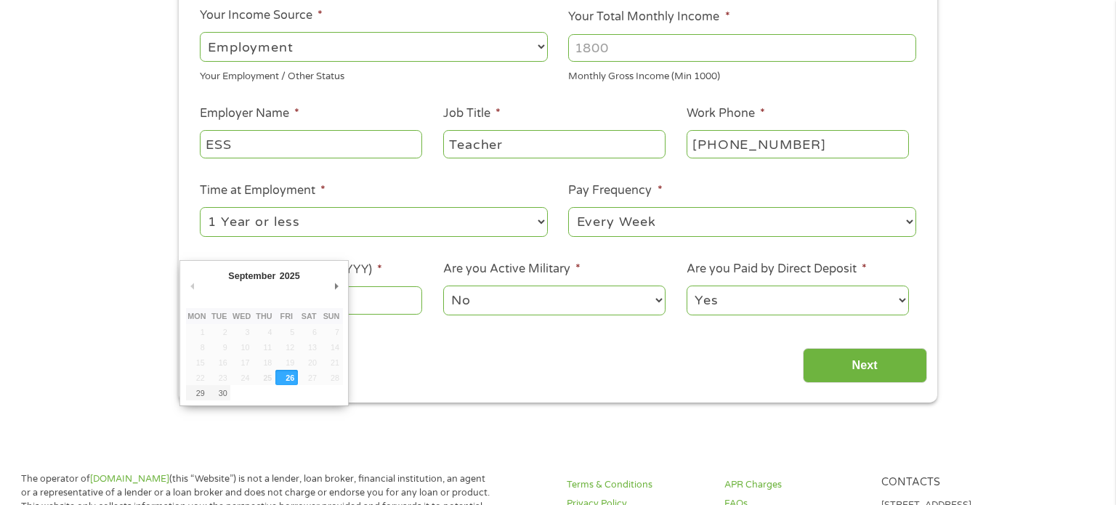
click at [381, 267] on span "*" at bounding box center [379, 269] width 5 height 15
click at [381, 286] on input "[DATE]" at bounding box center [311, 300] width 222 height 28
click at [381, 267] on span "*" at bounding box center [379, 269] width 5 height 15
click at [381, 286] on input "[DATE]" at bounding box center [311, 300] width 222 height 28
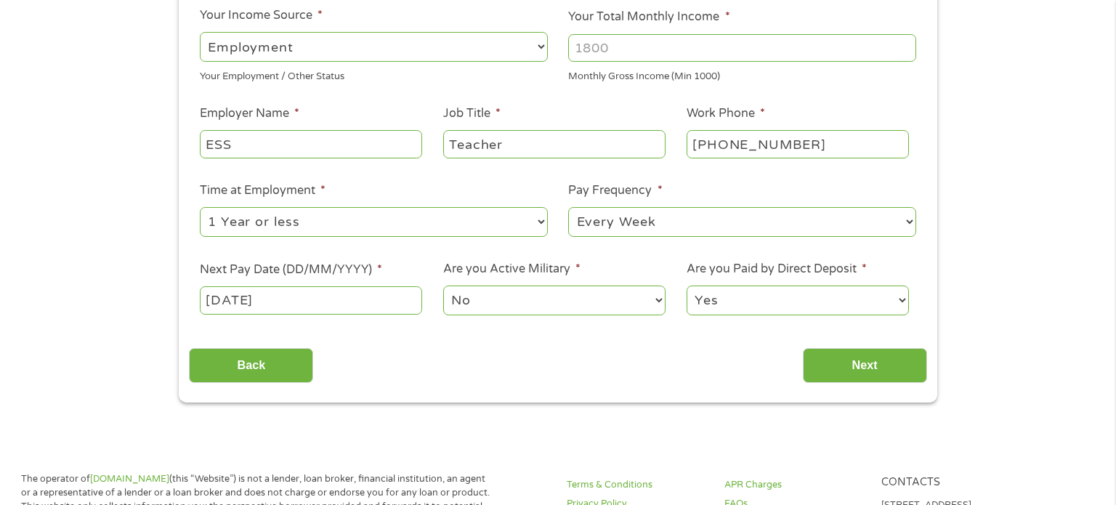
click at [931, 385] on div "This field is hidden when viewing the form gclid EAIaIQobChMI96jEv8r0jwMVCWVHAR…" at bounding box center [558, 167] width 759 height 472
click at [880, 368] on input "Next" at bounding box center [865, 366] width 124 height 36
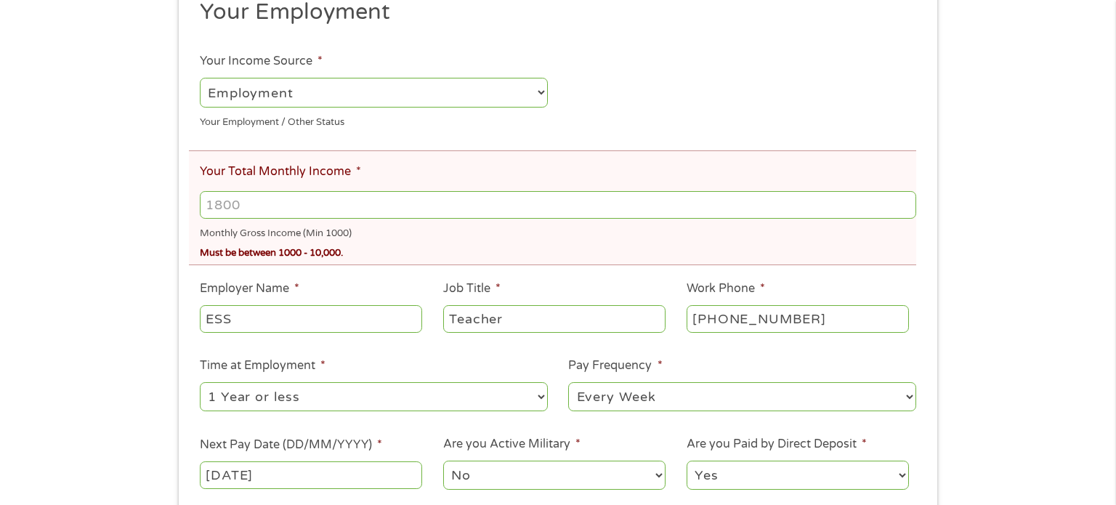
scroll to position [248, 0]
click at [299, 203] on input "Your Total Monthly Income *" at bounding box center [558, 206] width 717 height 28
type input "1800.00"
click at [977, 243] on div "There was a problem with your submission. Please review the fields below. 1 Sta…" at bounding box center [558, 199] width 1116 height 757
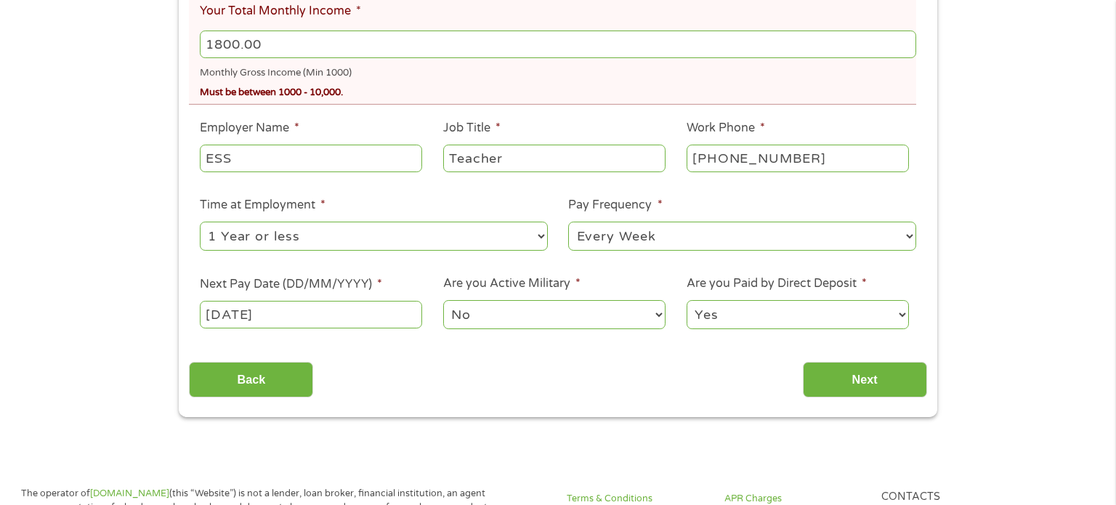
scroll to position [424, 0]
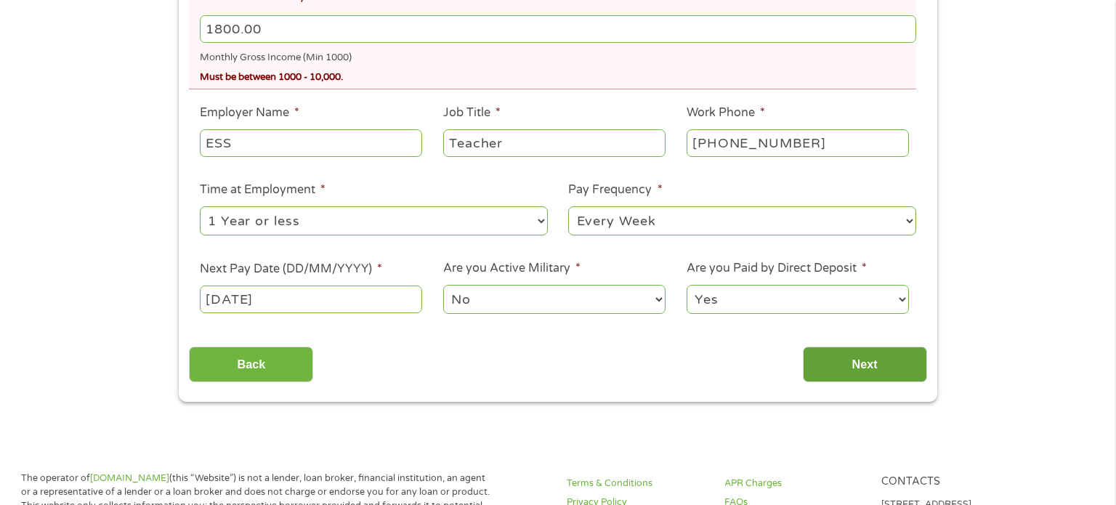
click at [868, 358] on input "Next" at bounding box center [865, 365] width 124 height 36
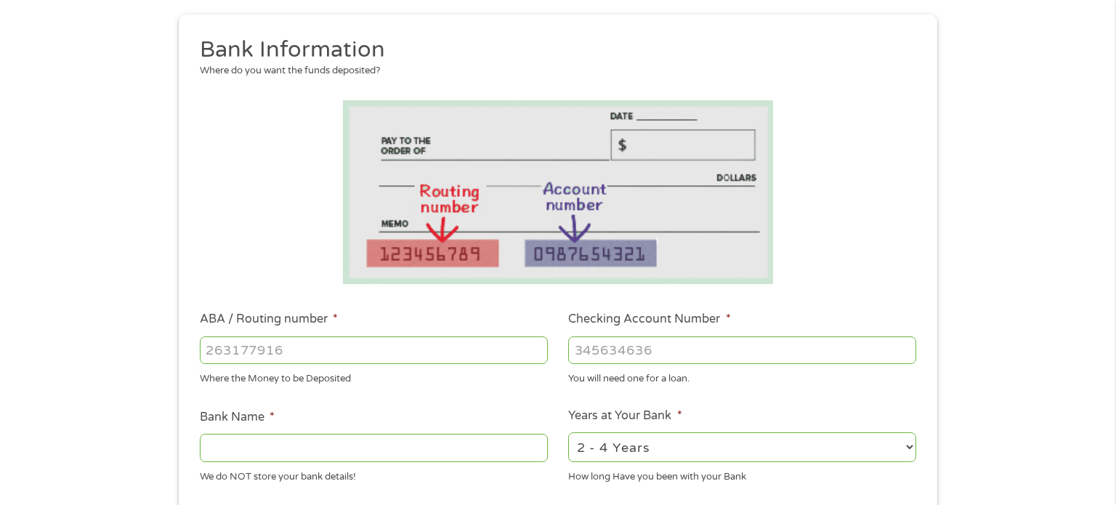
scroll to position [166, 0]
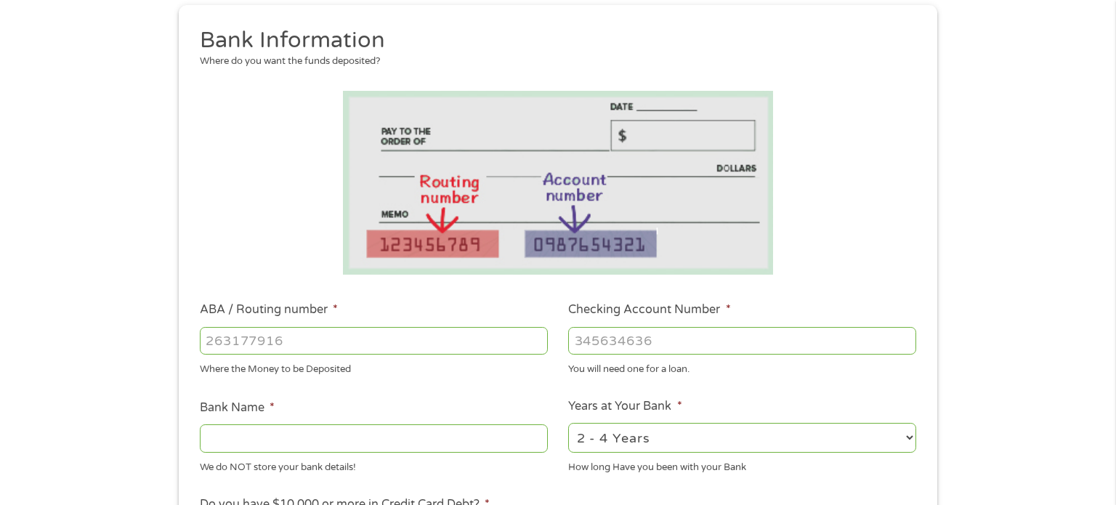
click at [405, 344] on input "ABA / Routing number *" at bounding box center [374, 341] width 348 height 28
type input "314074269"
type input "USAA FEDERAL SAVINGS BANK"
type input "314074269"
click at [645, 347] on input "Checking Account Number *" at bounding box center [742, 341] width 348 height 28
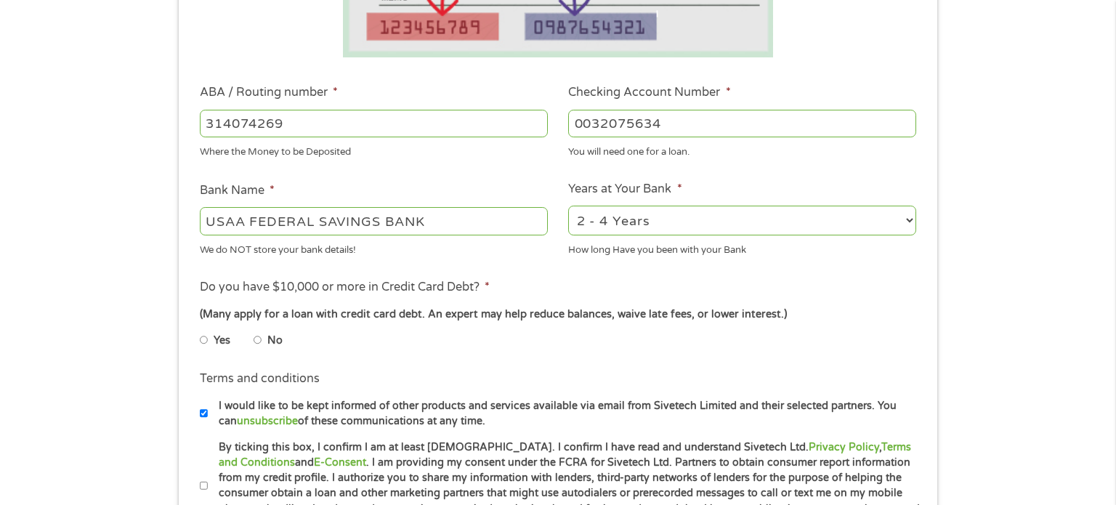
scroll to position [390, 0]
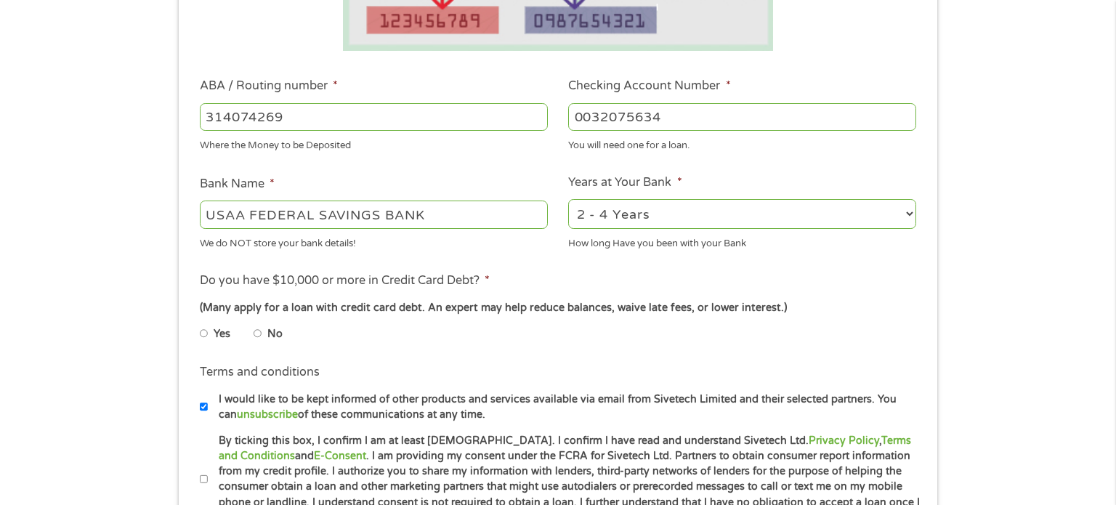
type input "0032075634"
click at [787, 210] on select "2 - 4 Years 6 - 12 Months 1 - 2 Years Over 4 Years" at bounding box center [742, 214] width 348 height 30
select select "60months"
click at [568, 200] on select "2 - 4 Years 6 - 12 Months 1 - 2 Years Over 4 Years" at bounding box center [742, 214] width 348 height 30
click at [258, 334] on input "No" at bounding box center [258, 333] width 9 height 23
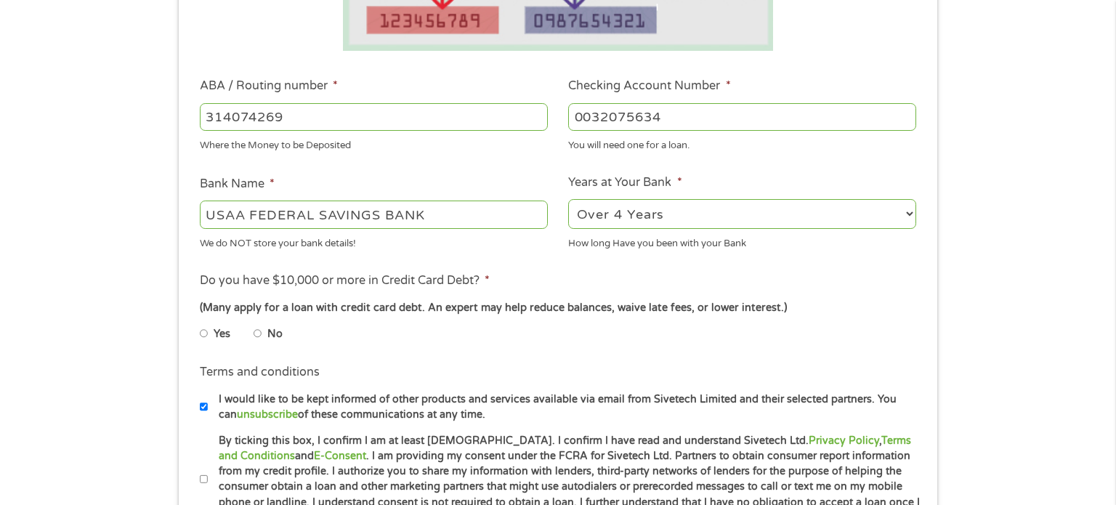
radio input "true"
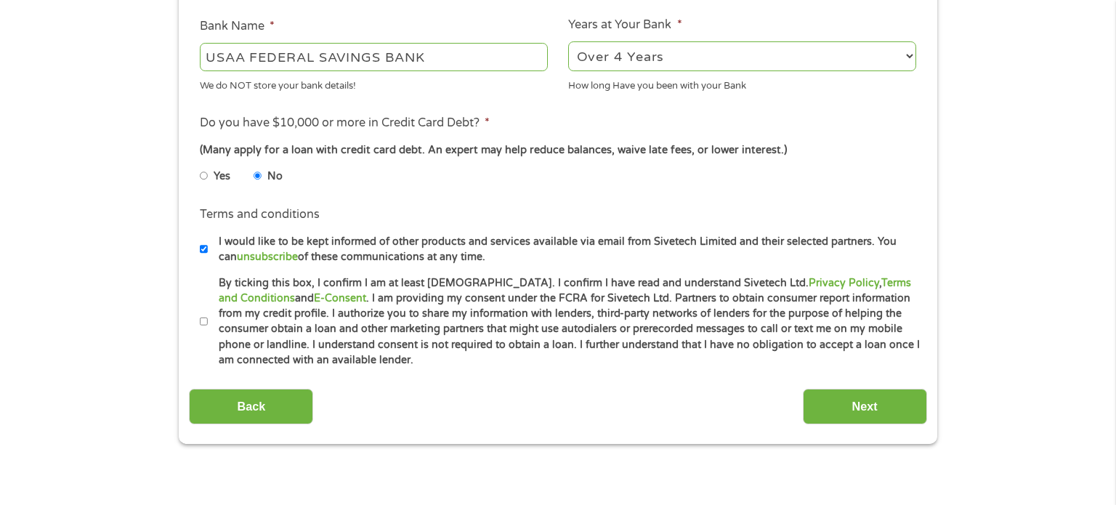
scroll to position [549, 0]
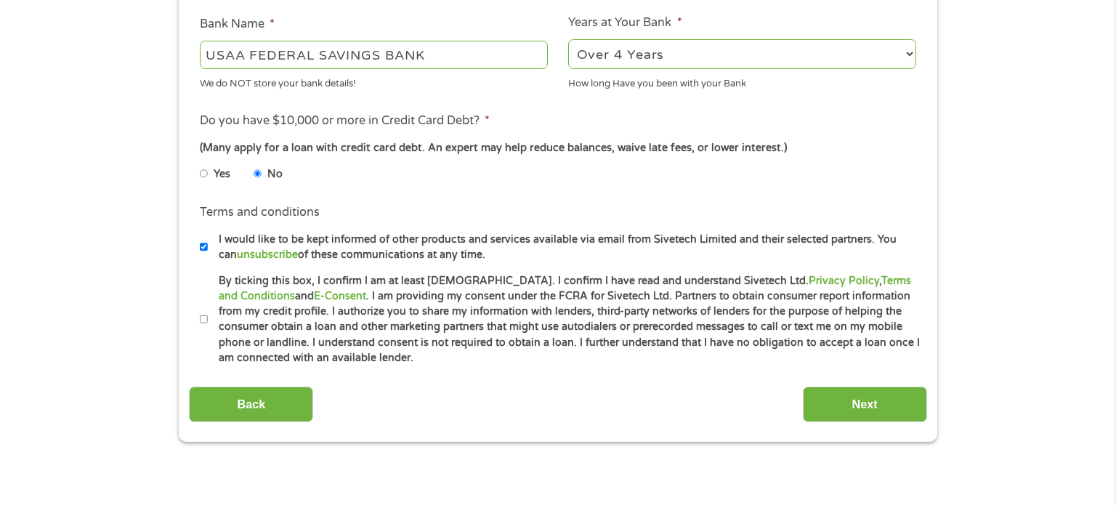
click at [201, 318] on input "By ticking this box, I confirm I am at least [DEMOGRAPHIC_DATA]. I confirm I ha…" at bounding box center [204, 319] width 9 height 23
checkbox input "true"
click at [847, 404] on input "Next" at bounding box center [865, 405] width 124 height 36
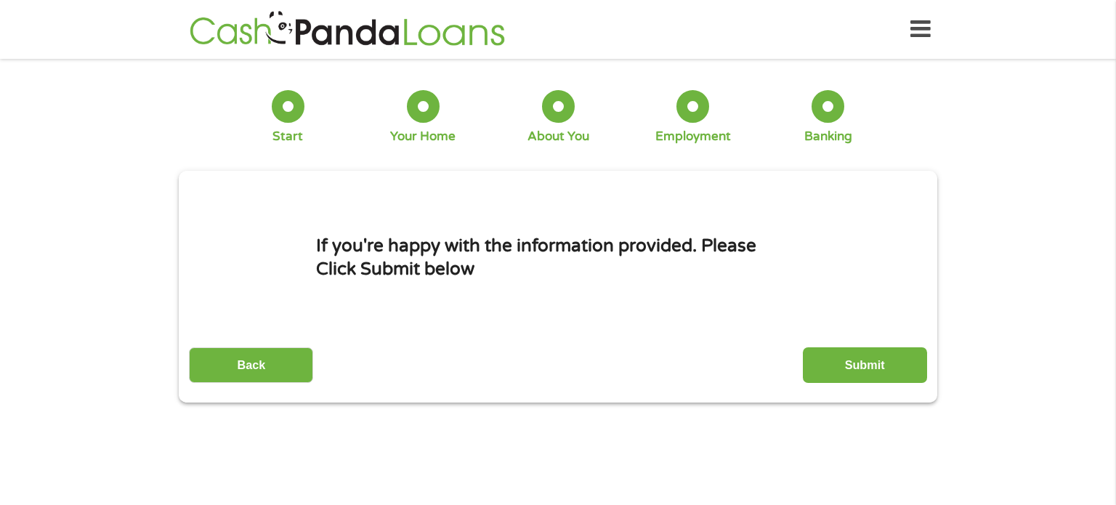
scroll to position [0, 0]
click at [870, 352] on input "Submit" at bounding box center [865, 365] width 124 height 36
